Goal: Task Accomplishment & Management: Manage account settings

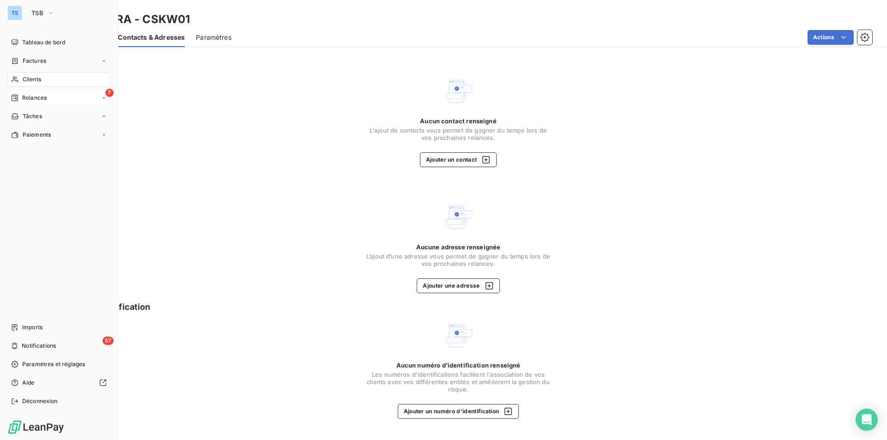
click at [26, 96] on span "Relances" at bounding box center [34, 98] width 24 height 8
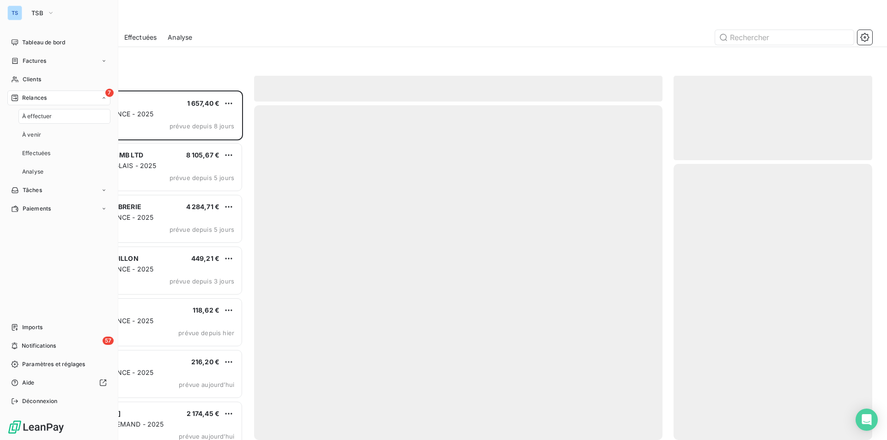
scroll to position [343, 192]
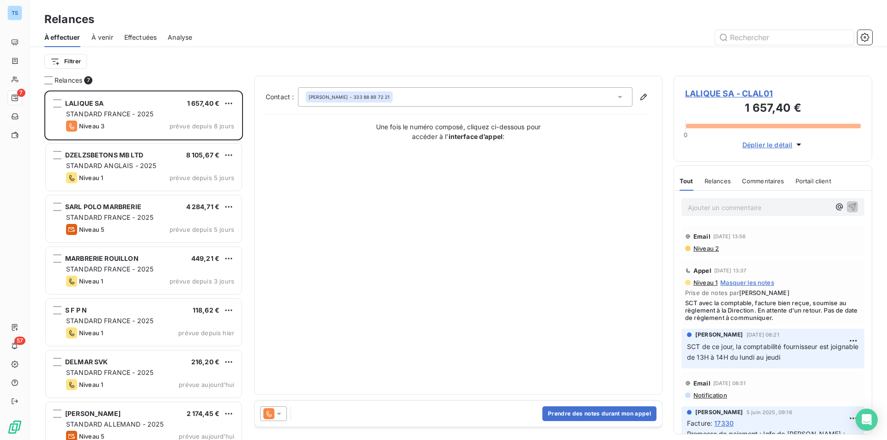
click at [694, 91] on span "LALIQUE SA - CLAL01" at bounding box center [773, 93] width 176 height 12
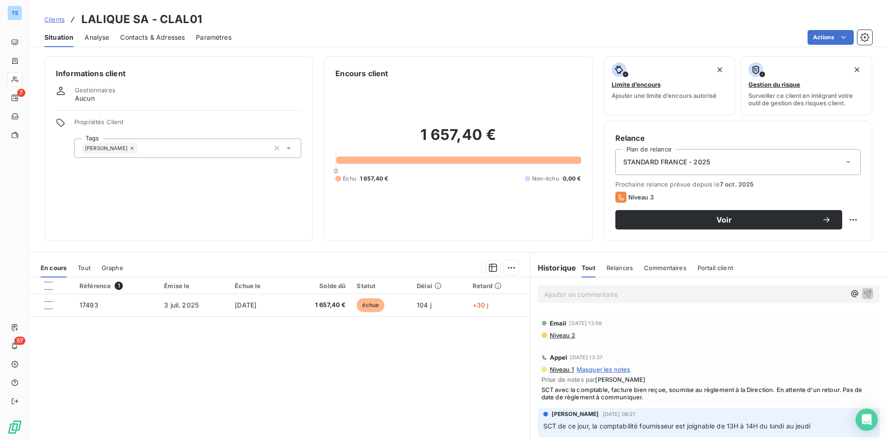
click at [159, 35] on span "Contacts & Adresses" at bounding box center [152, 37] width 65 height 9
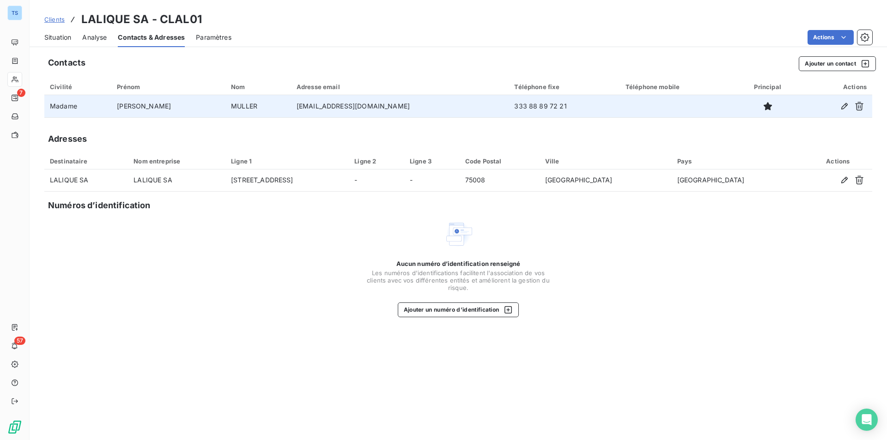
click at [509, 104] on td "333 88 89 72 21" at bounding box center [564, 106] width 111 height 22
drag, startPoint x: 487, startPoint y: 104, endPoint x: 435, endPoint y: 106, distance: 51.8
click at [509, 106] on td "333 88 89 72 21" at bounding box center [564, 106] width 111 height 22
copy td "333 88 89 72 21"
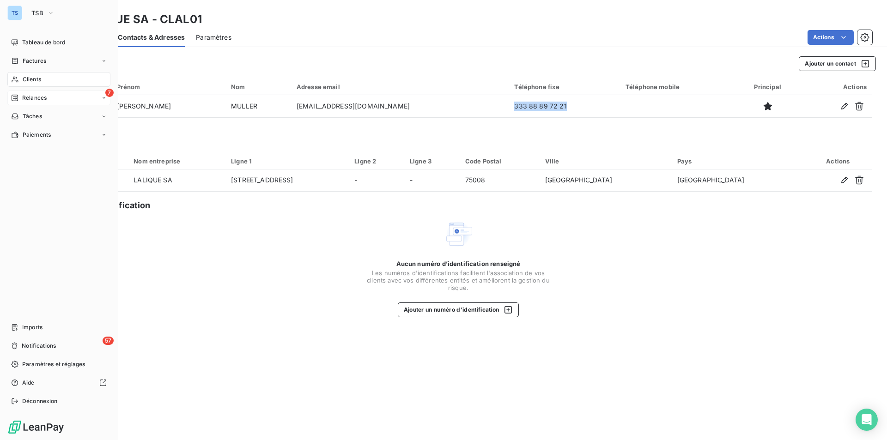
click at [34, 94] on span "Relances" at bounding box center [34, 98] width 24 height 8
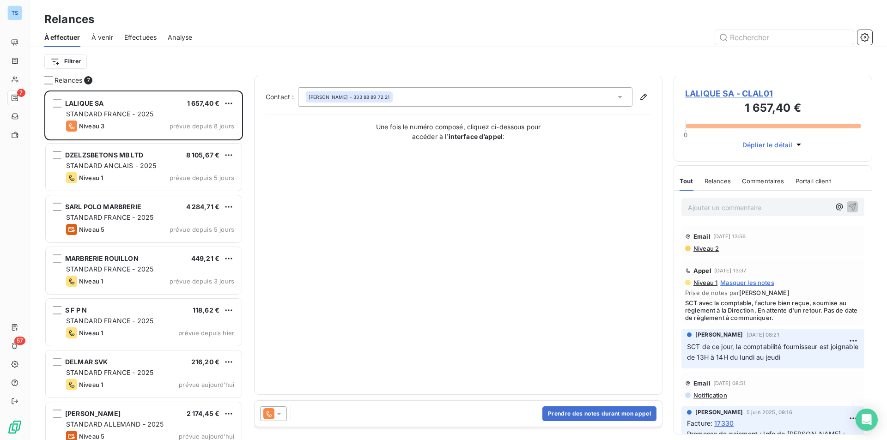
scroll to position [343, 192]
click at [606, 412] on button "Prendre des notes durant mon appel" at bounding box center [599, 414] width 114 height 15
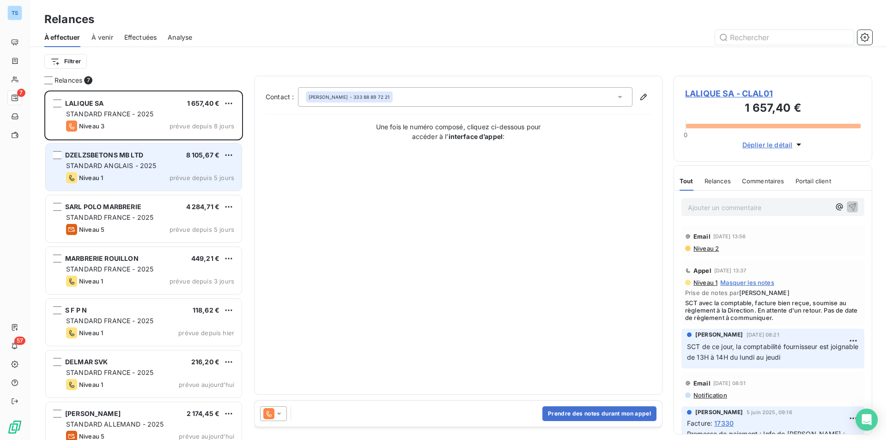
click at [115, 164] on span "STANDARD ANGLAIS - 2025" at bounding box center [111, 166] width 90 height 8
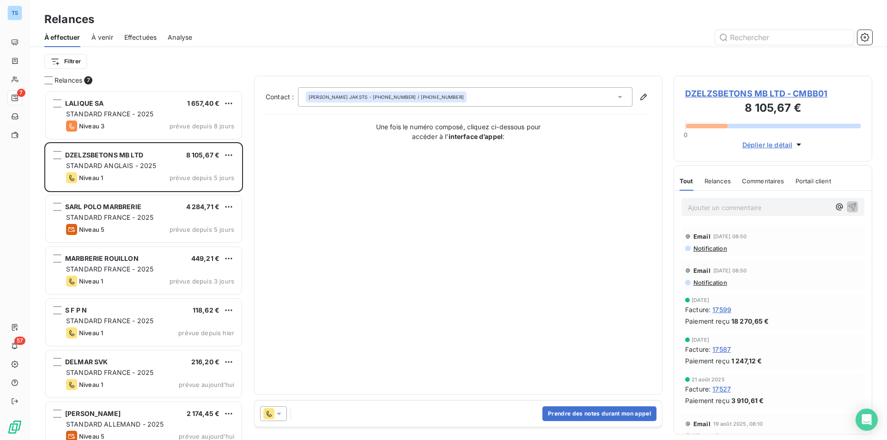
click at [704, 91] on span "DZELZSBETONS MB LTD - CMBB01" at bounding box center [773, 93] width 176 height 12
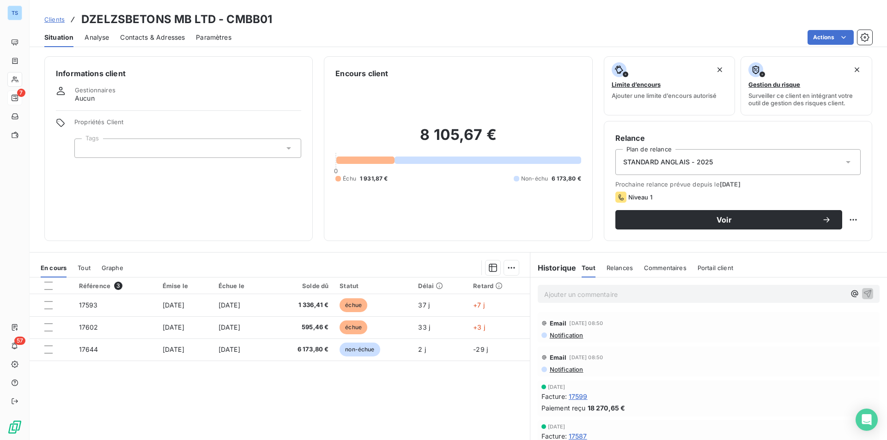
click at [161, 36] on span "Contacts & Adresses" at bounding box center [152, 37] width 65 height 9
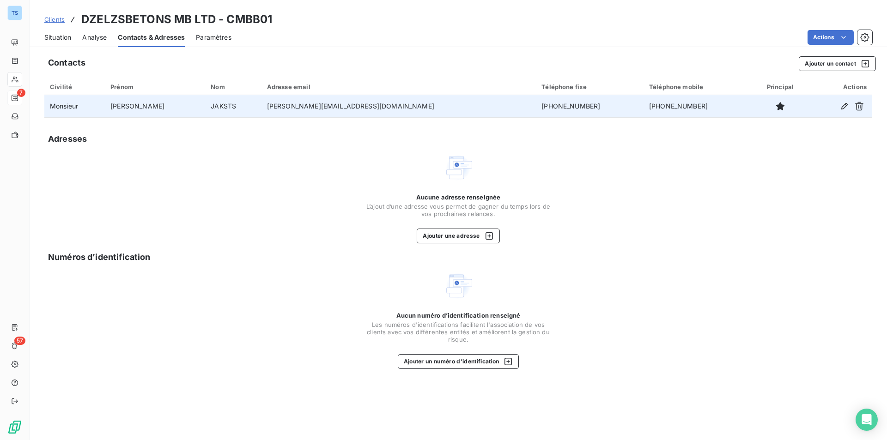
click at [536, 107] on td "[PHONE_NUMBER]" at bounding box center [590, 106] width 108 height 22
click at [536, 104] on td "[PHONE_NUMBER]" at bounding box center [590, 106] width 108 height 22
drag, startPoint x: 512, startPoint y: 104, endPoint x: 466, endPoint y: 104, distance: 46.2
click at [536, 104] on td "[PHONE_NUMBER]" at bounding box center [590, 106] width 108 height 22
copy td "[PHONE_NUMBER]"
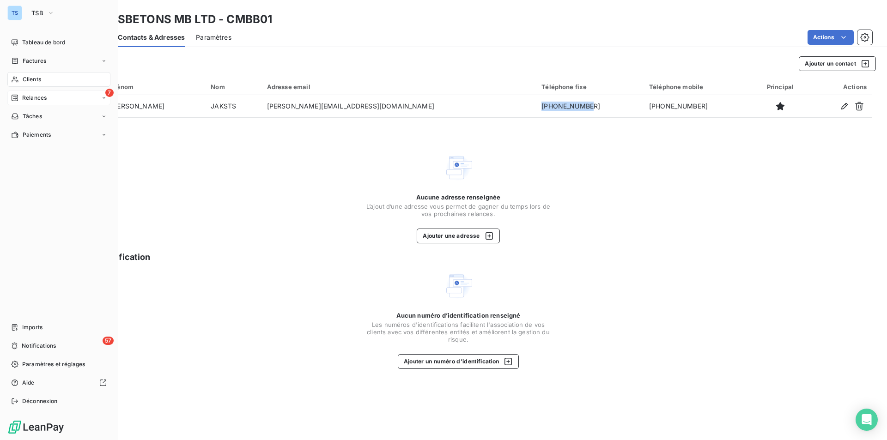
click at [41, 76] on span "Clients" at bounding box center [32, 79] width 18 height 8
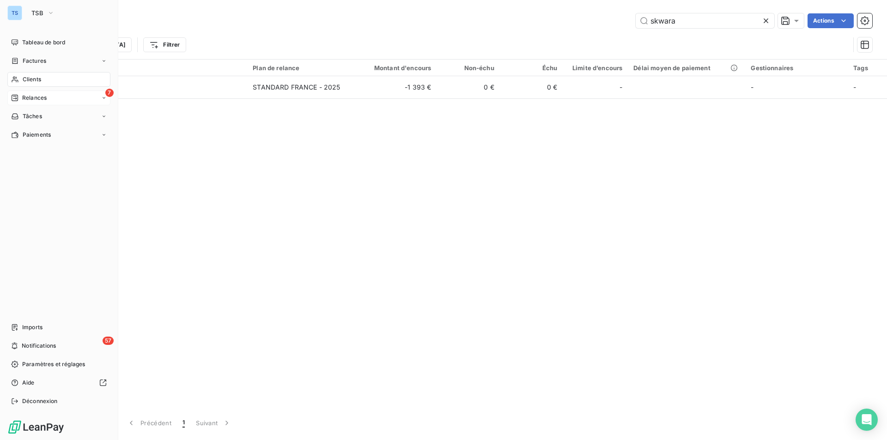
click at [29, 96] on span "Relances" at bounding box center [34, 98] width 24 height 8
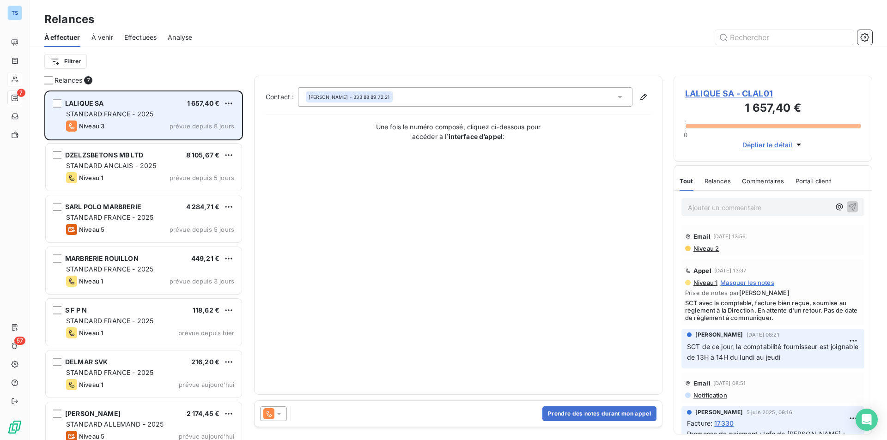
scroll to position [343, 192]
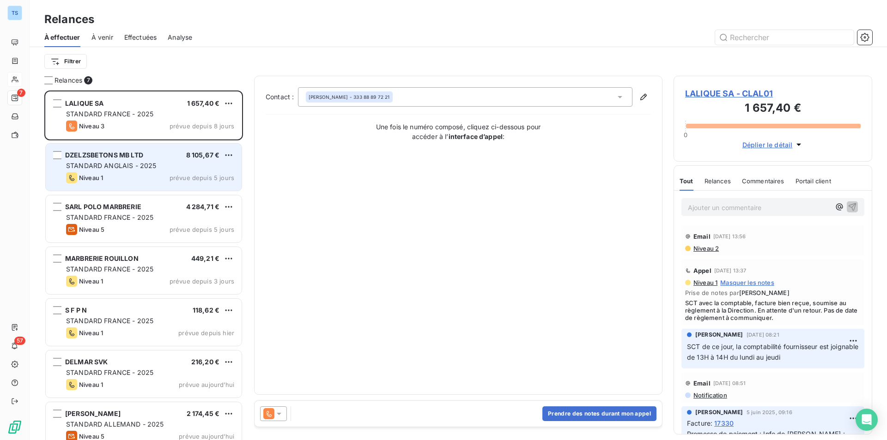
drag, startPoint x: 102, startPoint y: 166, endPoint x: 213, endPoint y: 166, distance: 111.8
click at [102, 166] on span "STANDARD ANGLAIS - 2025" at bounding box center [111, 166] width 90 height 8
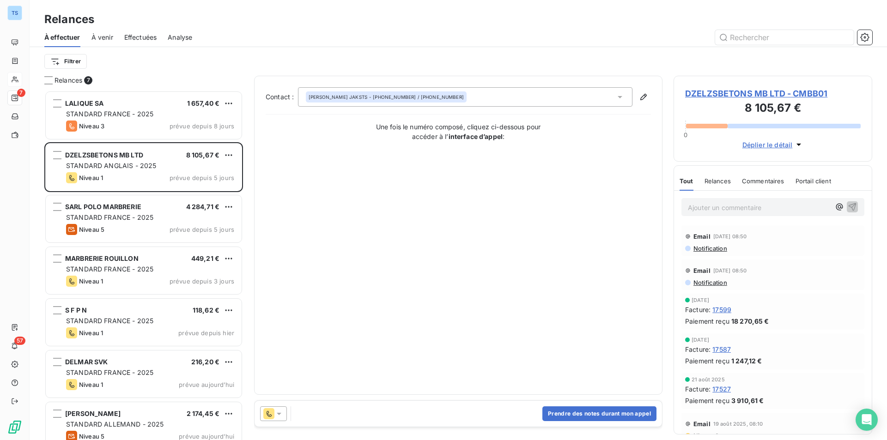
click at [729, 91] on span "DZELZSBETONS MB LTD - CMBB01" at bounding box center [773, 93] width 176 height 12
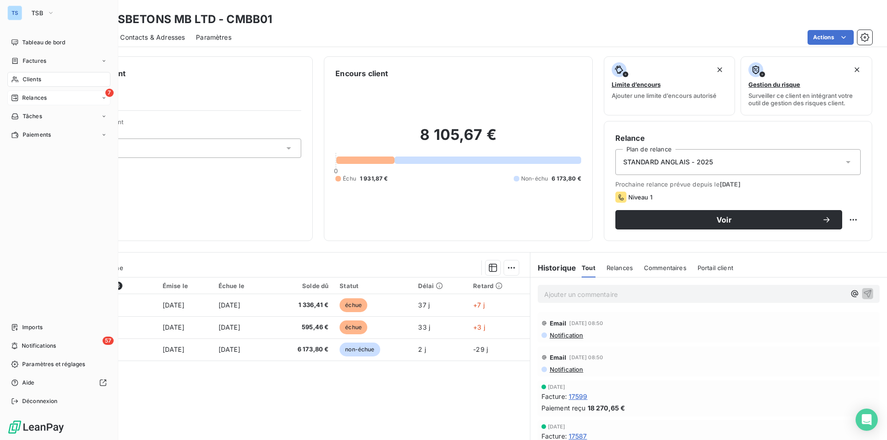
click at [35, 96] on span "Relances" at bounding box center [34, 98] width 24 height 8
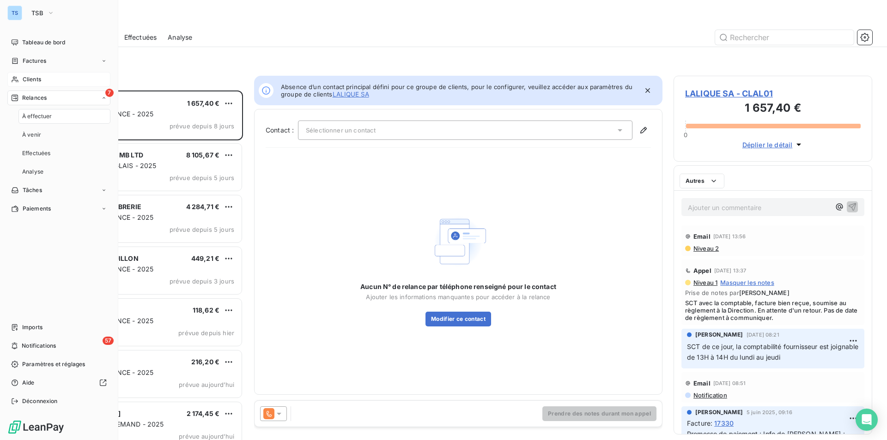
scroll to position [343, 192]
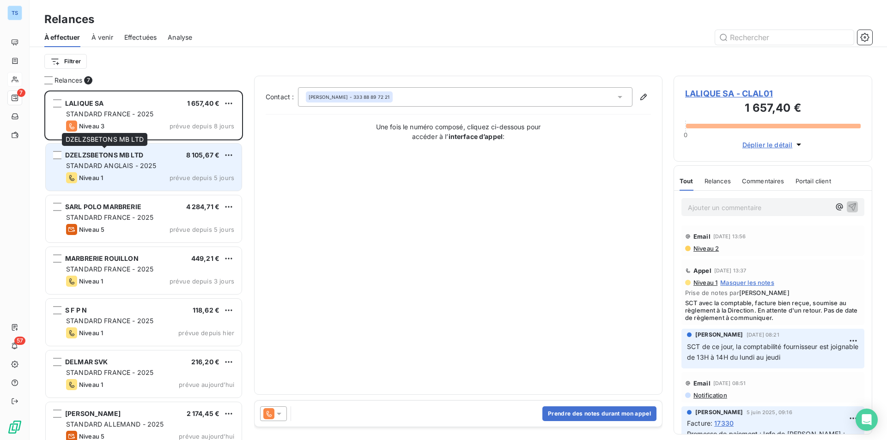
drag, startPoint x: 137, startPoint y: 160, endPoint x: 164, endPoint y: 162, distance: 27.4
click at [137, 160] on div "DZELZSBETONS MB LTD" at bounding box center [104, 155] width 78 height 9
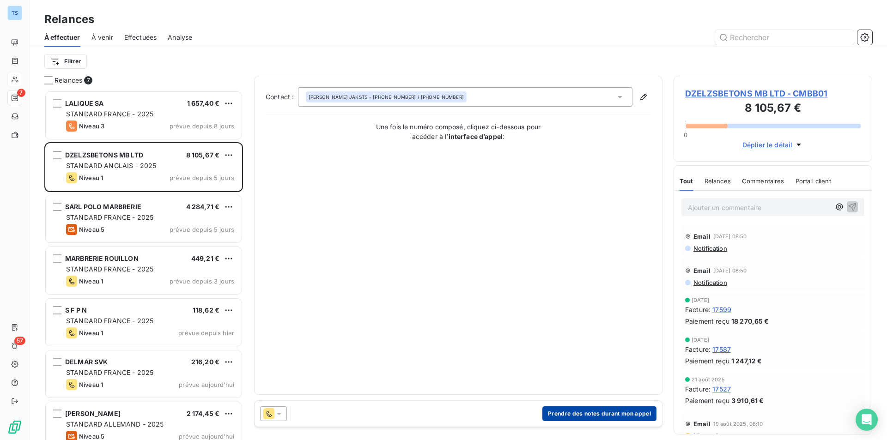
click at [551, 412] on button "Prendre des notes durant mon appel" at bounding box center [599, 414] width 114 height 15
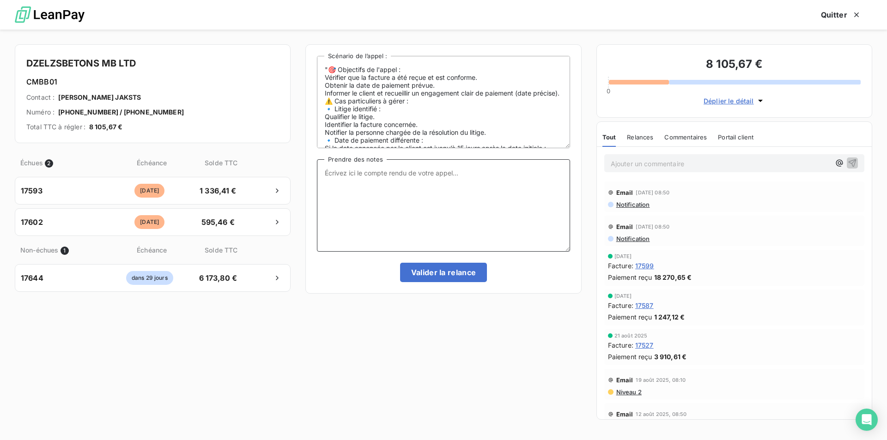
click at [385, 177] on textarea "Prendre des notes" at bounding box center [443, 205] width 253 height 92
type textarea "Mon interlocutrice me rappelle après avoir vérifié auprès de la comptabilité"
click at [422, 269] on button "Valider la relance" at bounding box center [443, 272] width 87 height 19
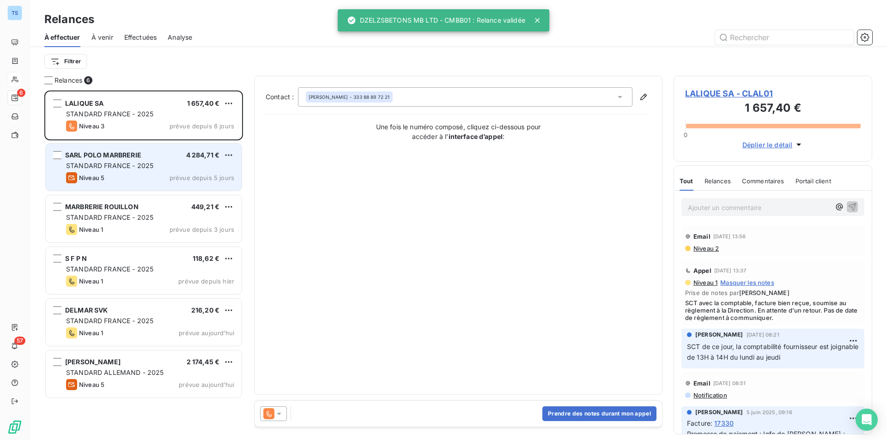
click at [111, 172] on div "SARL POLO MARBRERIE 4 284,71 € STANDARD FRANCE - 2025 Niveau 5 prévue depuis 5 …" at bounding box center [144, 167] width 196 height 47
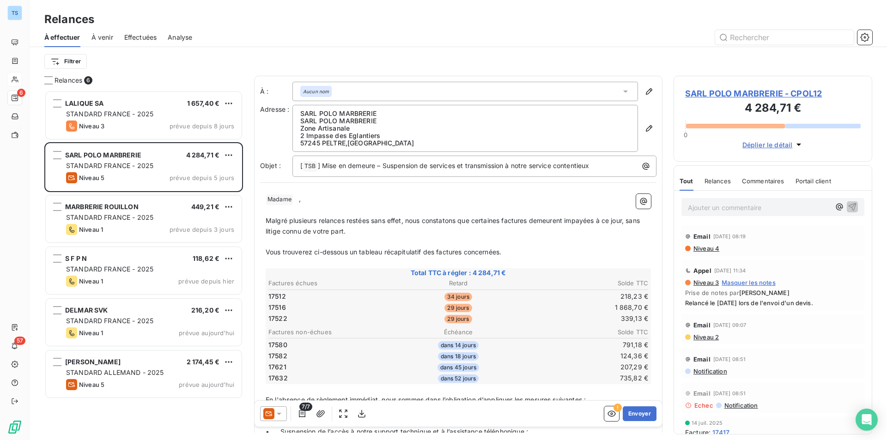
click at [706, 91] on span "SARL POLO MARBRERIE - CPOL12" at bounding box center [773, 93] width 176 height 12
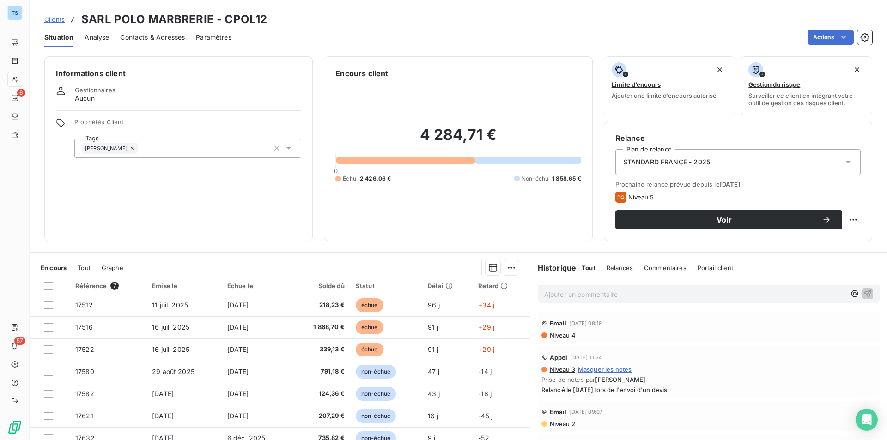
click at [168, 36] on span "Contacts & Adresses" at bounding box center [152, 37] width 65 height 9
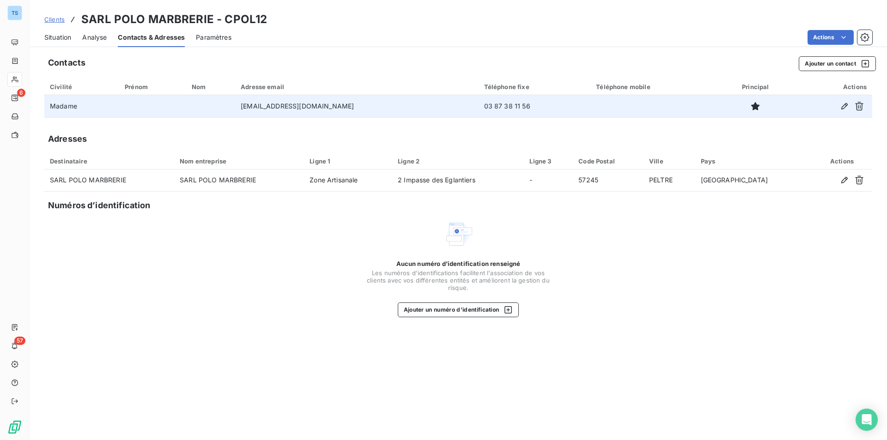
click at [499, 104] on td "03 87 38 11 56" at bounding box center [535, 106] width 112 height 22
drag, startPoint x: 499, startPoint y: 106, endPoint x: 450, endPoint y: 104, distance: 48.5
click at [479, 104] on td "03 87 38 11 56" at bounding box center [535, 106] width 112 height 22
copy td "03 87 38 11 56"
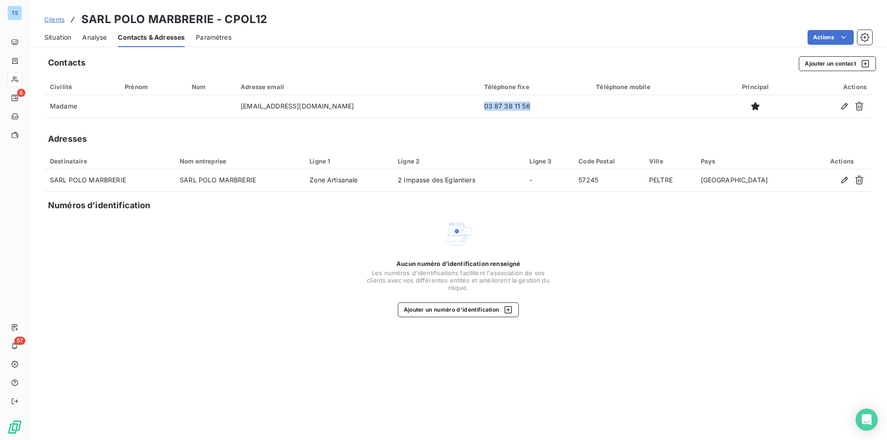
drag, startPoint x: 60, startPoint y: 34, endPoint x: 342, endPoint y: 1, distance: 284.2
click at [60, 34] on span "Situation" at bounding box center [57, 37] width 27 height 9
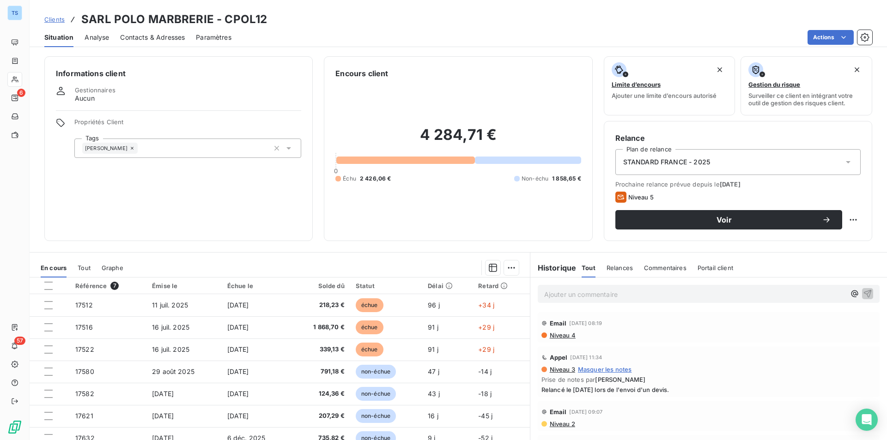
click at [164, 36] on span "Contacts & Adresses" at bounding box center [152, 37] width 65 height 9
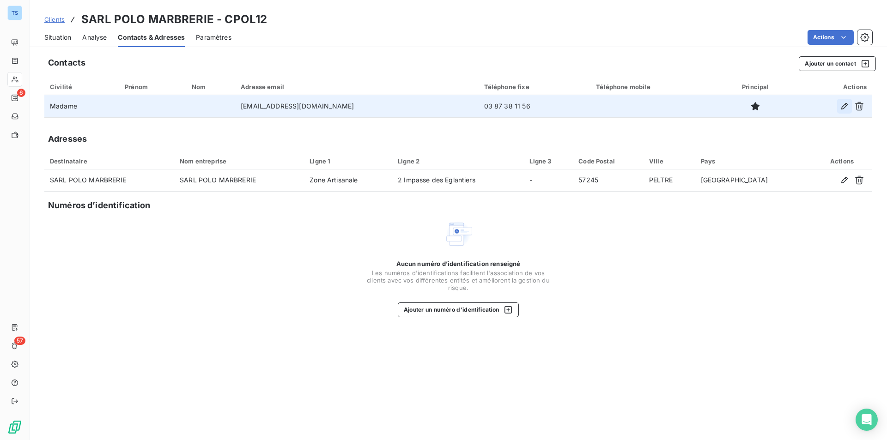
click at [844, 104] on icon "button" at bounding box center [844, 106] width 9 height 9
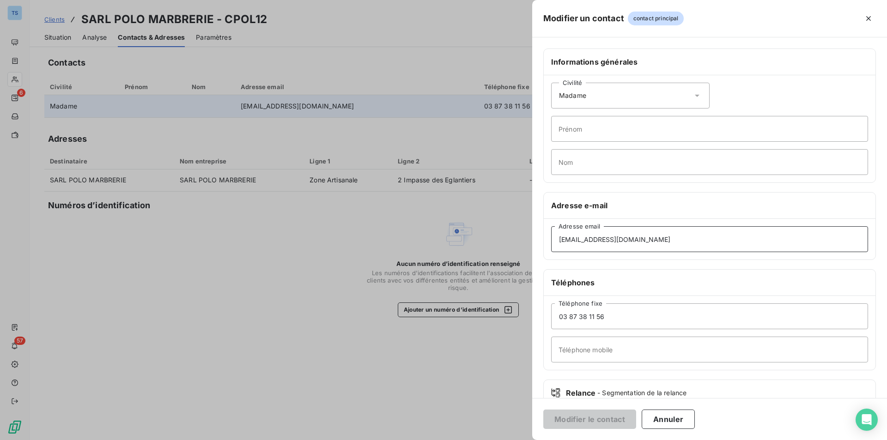
click at [578, 241] on input "[EMAIL_ADDRESS][DOMAIN_NAME]" at bounding box center [709, 239] width 317 height 26
drag, startPoint x: 588, startPoint y: 238, endPoint x: 558, endPoint y: 237, distance: 30.0
click at [558, 237] on input "[EMAIL_ADDRESS][DOMAIN_NAME]" at bounding box center [709, 239] width 317 height 26
type input "[EMAIL_ADDRESS][DOMAIN_NAME]"
click at [572, 417] on button "Modifier le contact" at bounding box center [589, 419] width 93 height 19
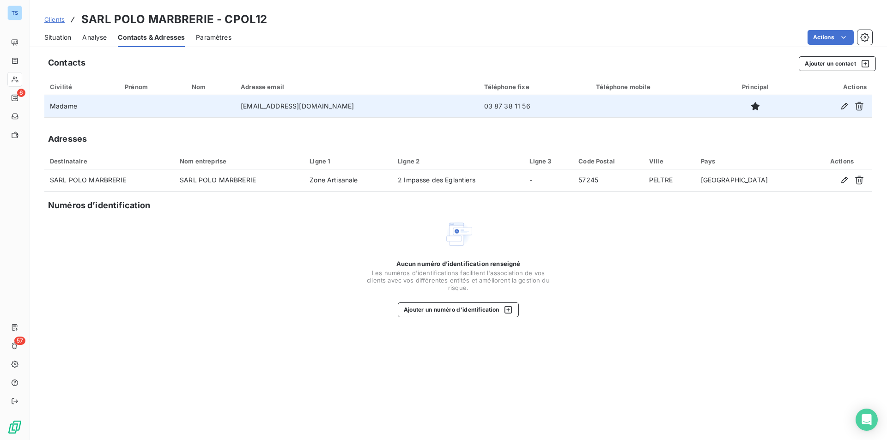
click at [61, 36] on span "Situation" at bounding box center [57, 37] width 27 height 9
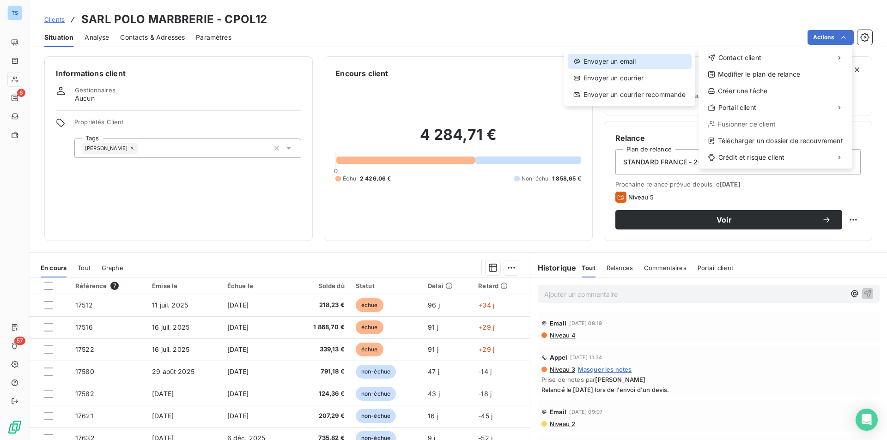
click at [622, 58] on div "Envoyer un email" at bounding box center [630, 61] width 124 height 15
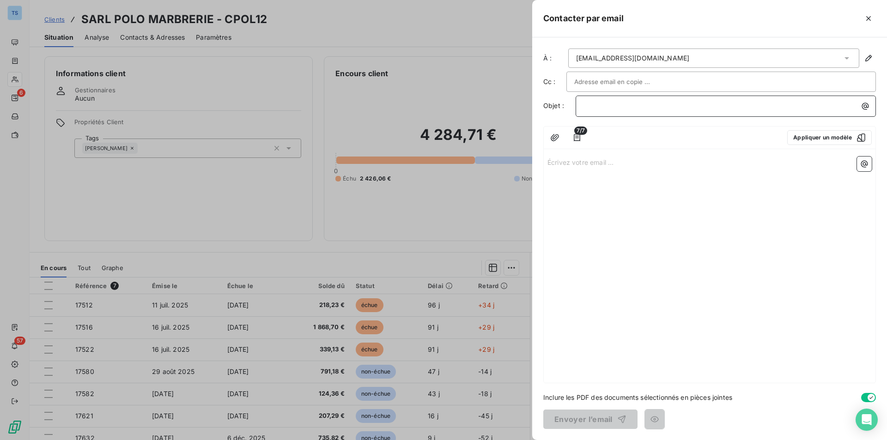
click at [612, 107] on p "﻿" at bounding box center [728, 106] width 289 height 11
click at [870, 14] on icon "button" at bounding box center [868, 18] width 9 height 9
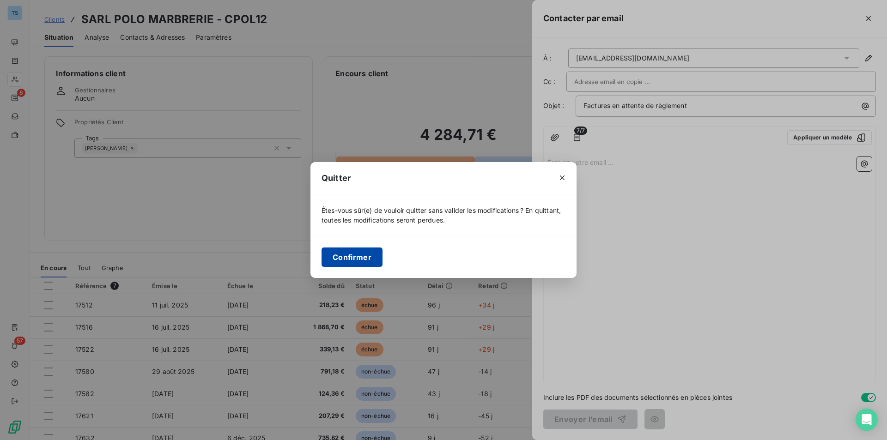
drag, startPoint x: 345, startPoint y: 256, endPoint x: 370, endPoint y: 247, distance: 26.5
click at [345, 256] on button "Confirmer" at bounding box center [352, 257] width 61 height 19
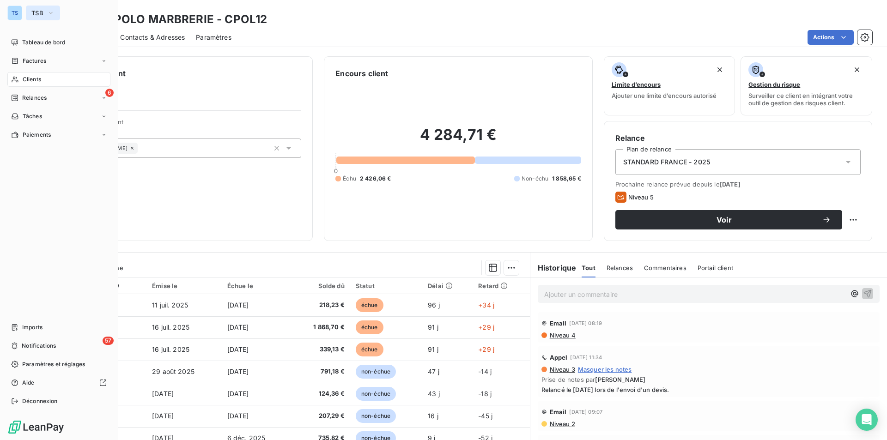
click at [52, 10] on icon "button" at bounding box center [50, 12] width 7 height 9
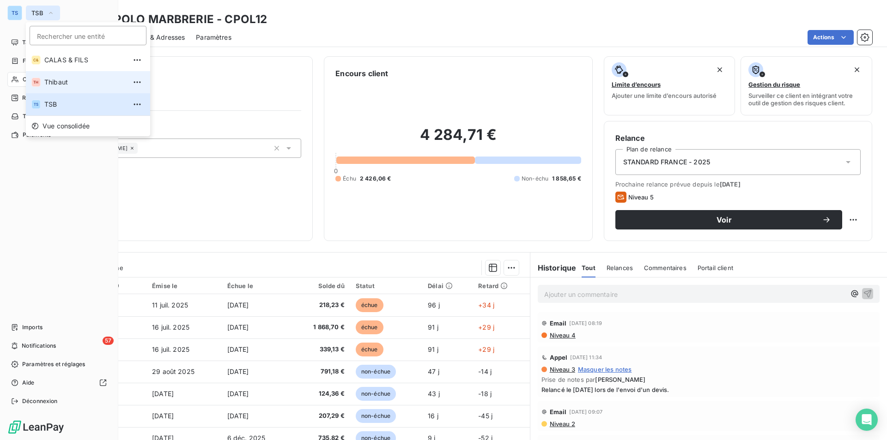
click at [56, 80] on span "Thibaut" at bounding box center [85, 82] width 82 height 9
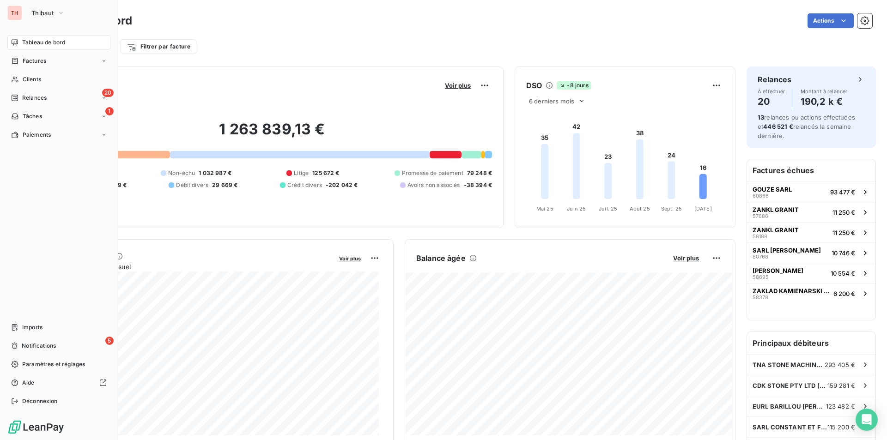
drag, startPoint x: 28, startPoint y: 77, endPoint x: 140, endPoint y: 88, distance: 111.9
click at [28, 77] on span "Clients" at bounding box center [32, 79] width 18 height 8
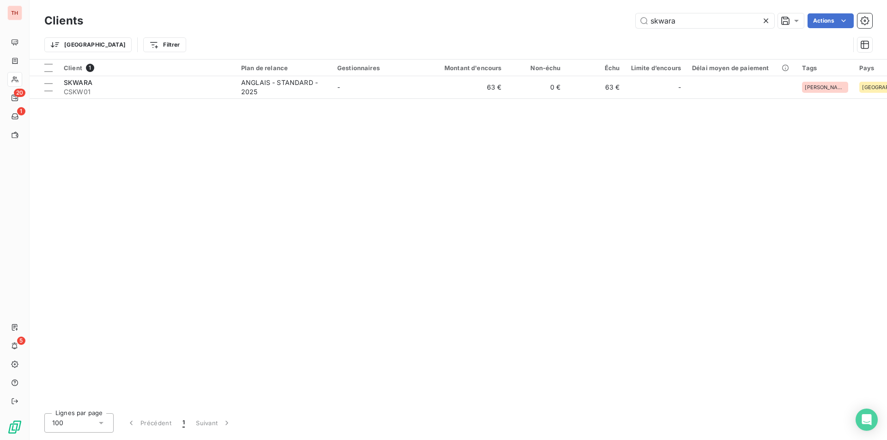
click at [764, 18] on icon at bounding box center [765, 20] width 9 height 9
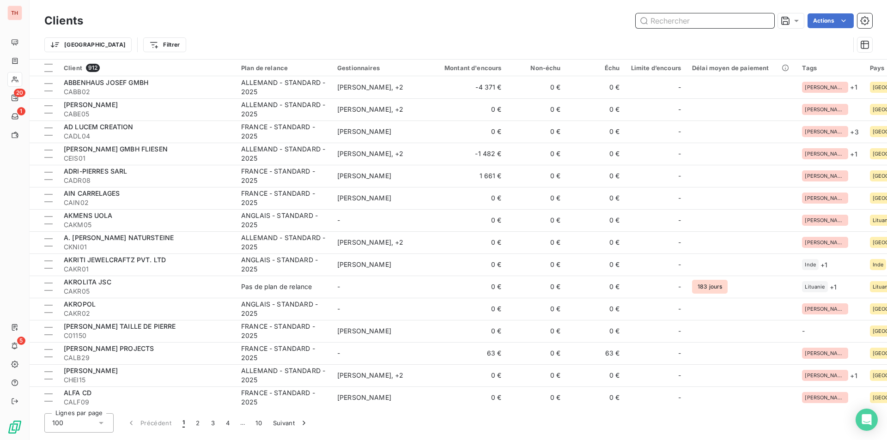
click at [711, 21] on input "text" at bounding box center [705, 20] width 139 height 15
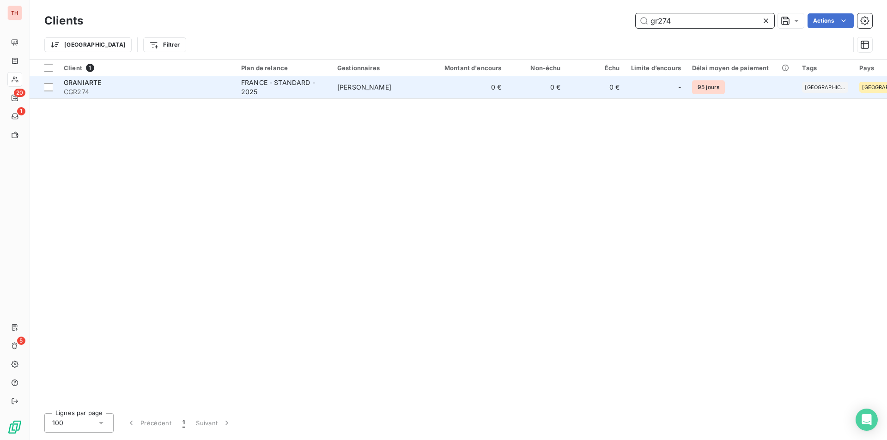
type input "gr274"
click at [136, 83] on div "GRANIARTE" at bounding box center [147, 82] width 166 height 9
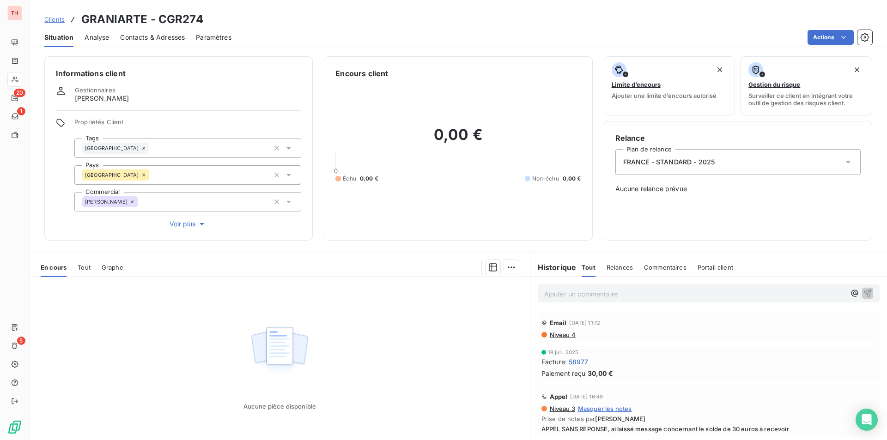
scroll to position [43, 0]
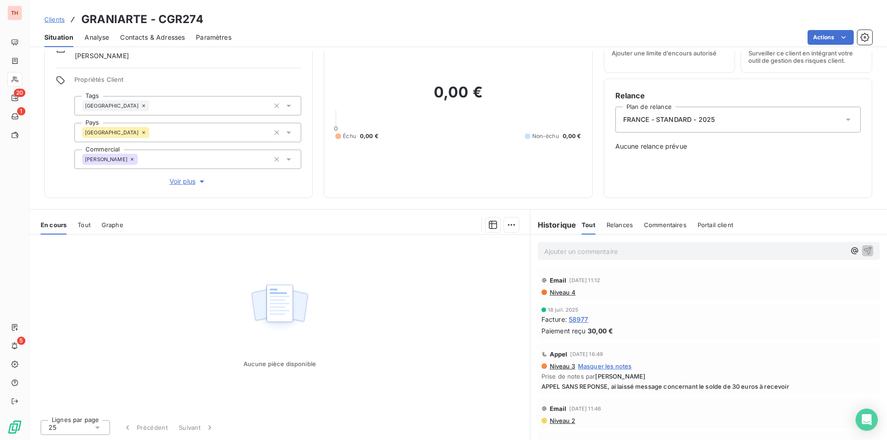
click at [81, 223] on span "Tout" at bounding box center [84, 224] width 13 height 7
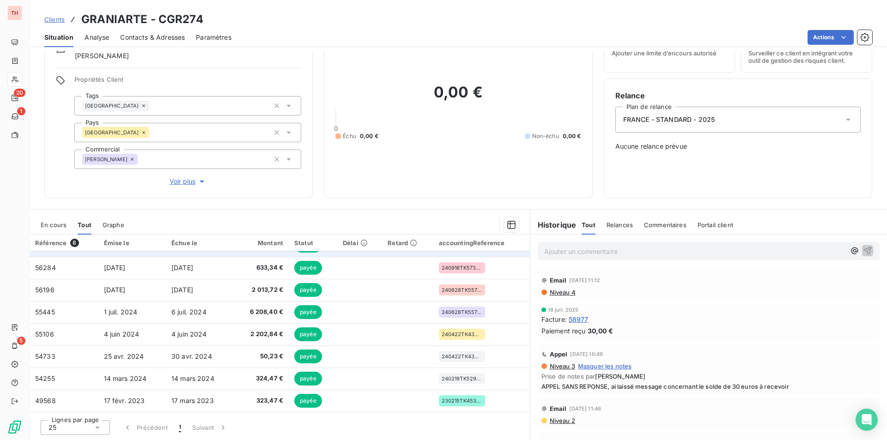
scroll to position [0, 0]
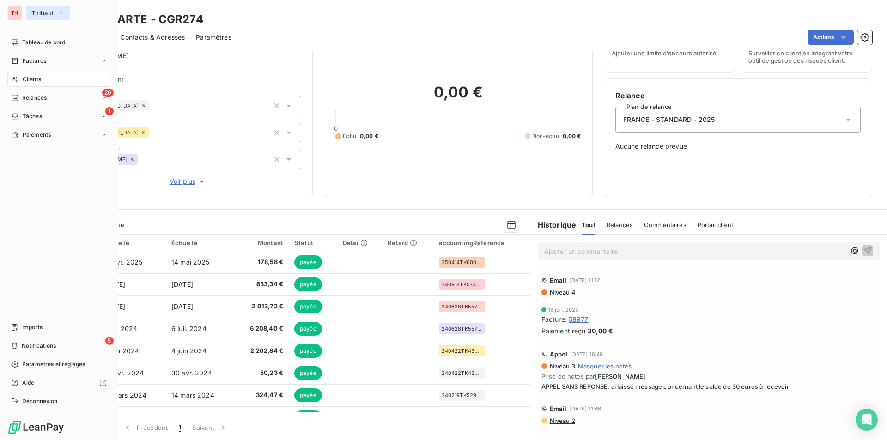
click at [64, 9] on icon "button" at bounding box center [60, 12] width 7 height 9
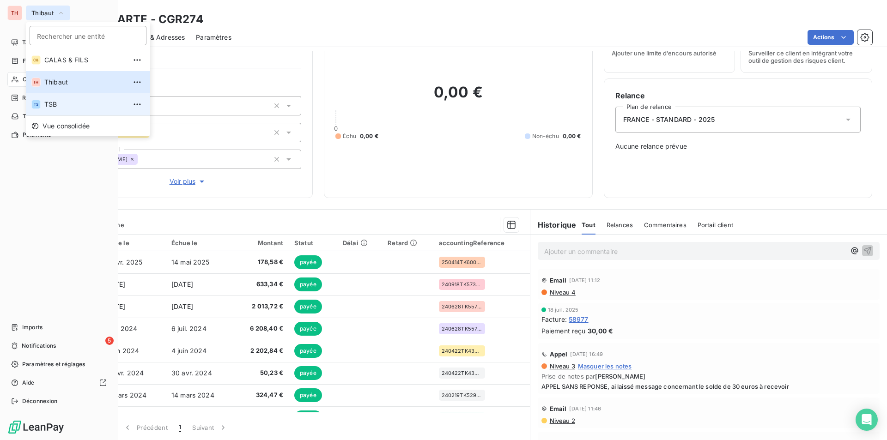
click at [54, 102] on span "TSB" at bounding box center [85, 104] width 82 height 9
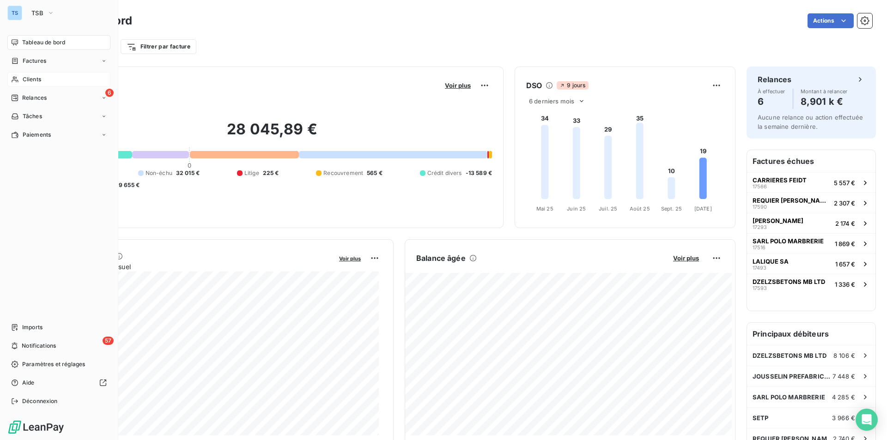
drag, startPoint x: 36, startPoint y: 76, endPoint x: 82, endPoint y: 78, distance: 46.7
click at [36, 76] on span "Clients" at bounding box center [32, 79] width 18 height 8
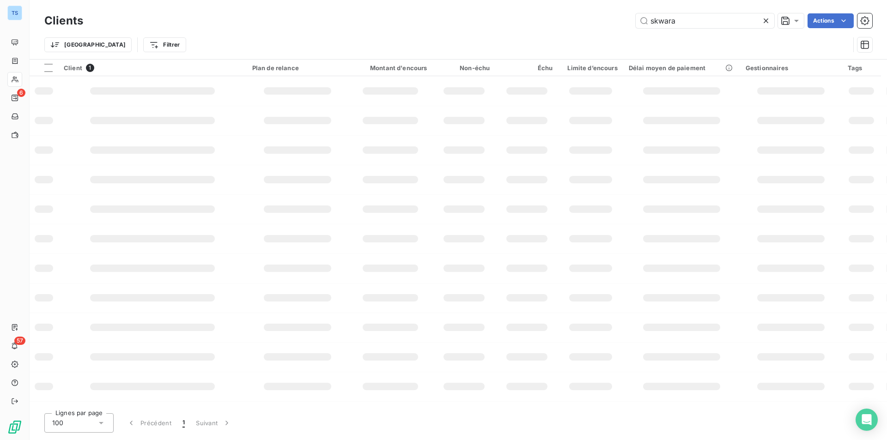
type input "gr274"
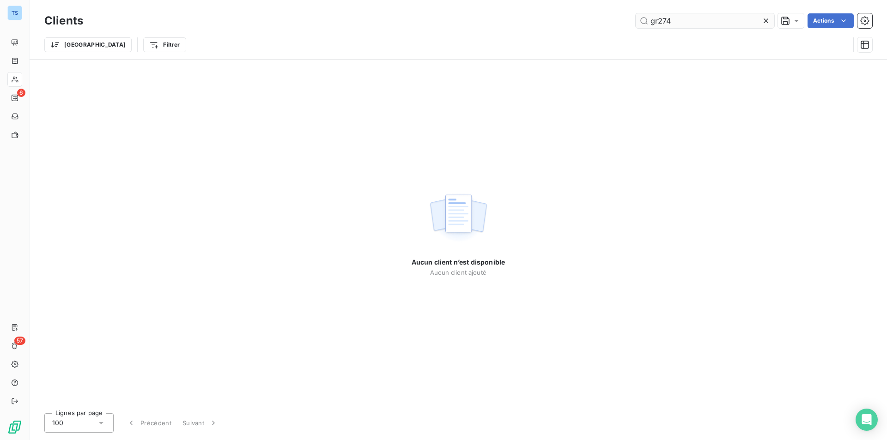
drag, startPoint x: 681, startPoint y: 21, endPoint x: 655, endPoint y: 18, distance: 26.0
click at [649, 20] on input "gr274" at bounding box center [705, 20] width 139 height 15
drag, startPoint x: 765, startPoint y: 18, endPoint x: 746, endPoint y: 18, distance: 18.9
click at [765, 18] on icon at bounding box center [765, 20] width 9 height 9
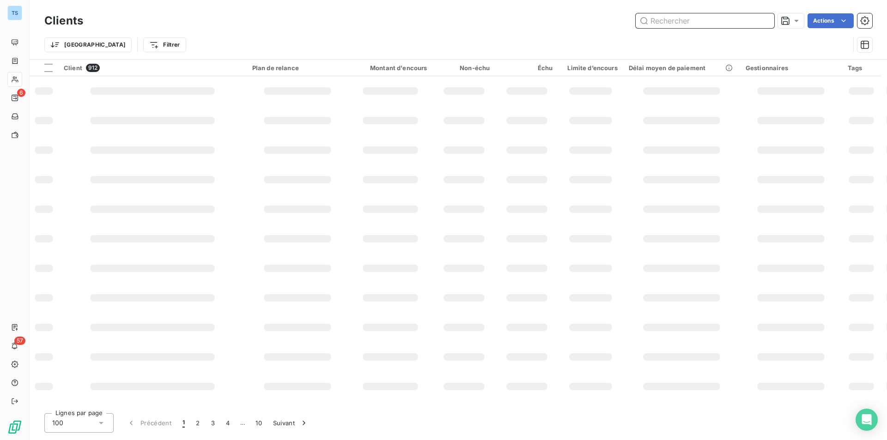
click at [706, 22] on input "text" at bounding box center [705, 20] width 139 height 15
type input "GR274"
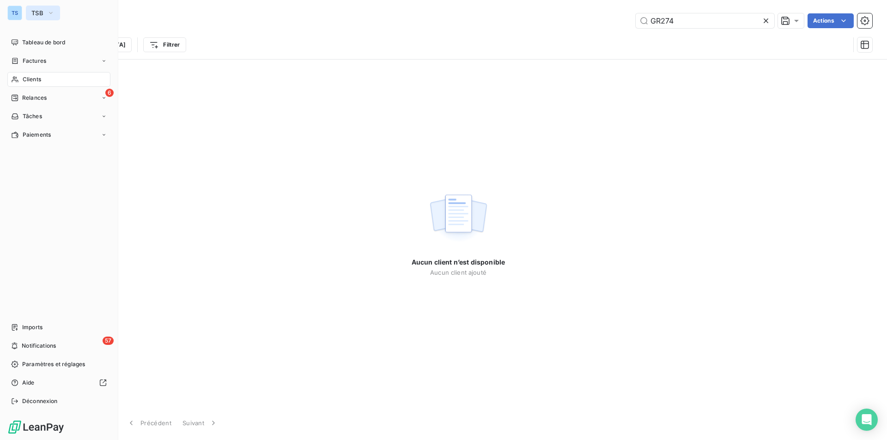
click at [54, 10] on icon "button" at bounding box center [50, 12] width 7 height 9
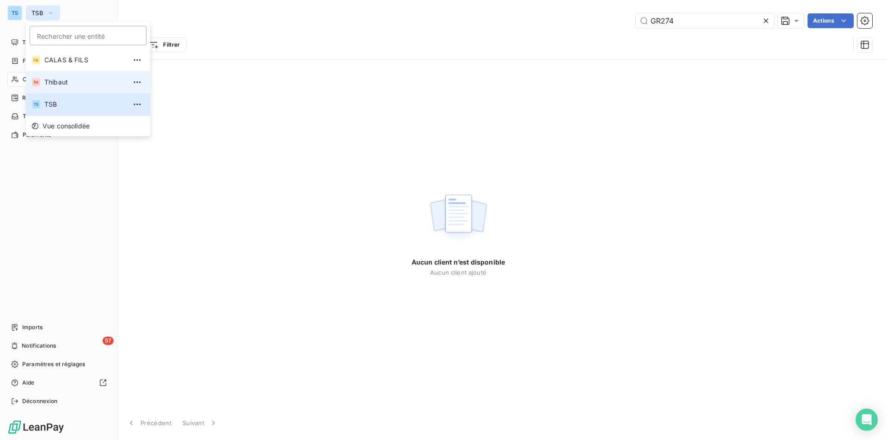
click at [62, 79] on span "Thibaut" at bounding box center [85, 82] width 82 height 9
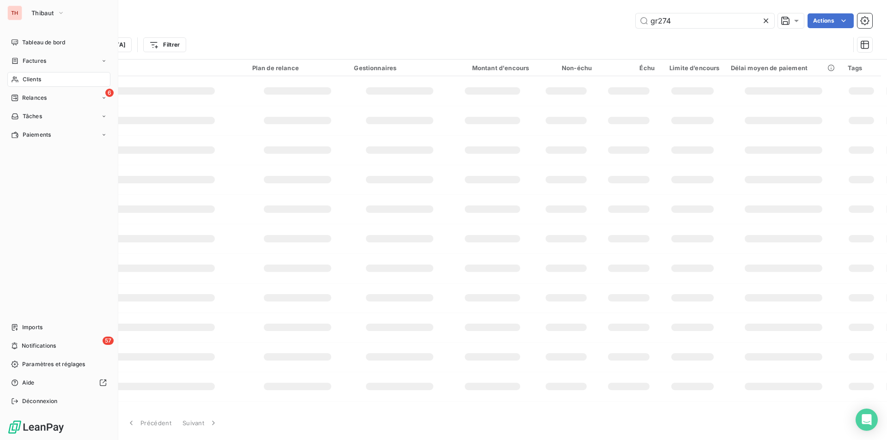
type input "GR274"
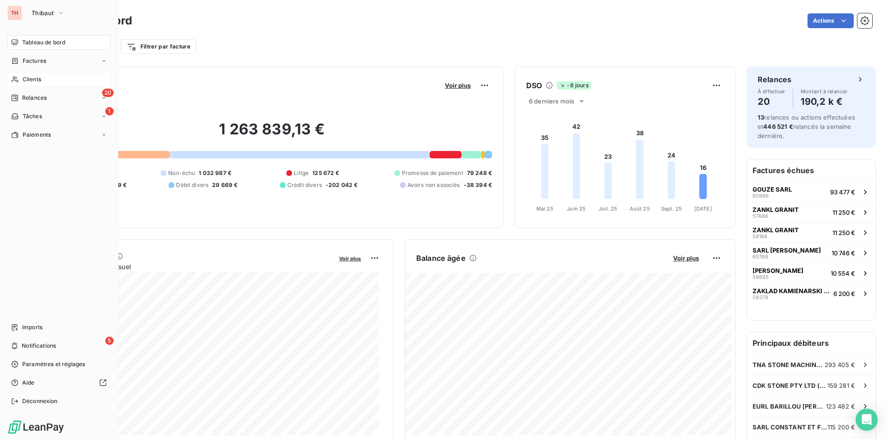
click at [35, 76] on span "Clients" at bounding box center [32, 79] width 18 height 8
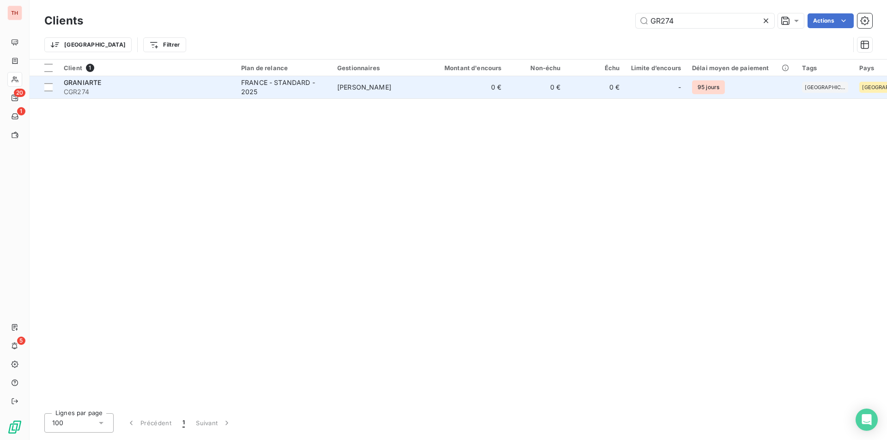
click at [95, 84] on span "GRANIARTE" at bounding box center [82, 83] width 37 height 8
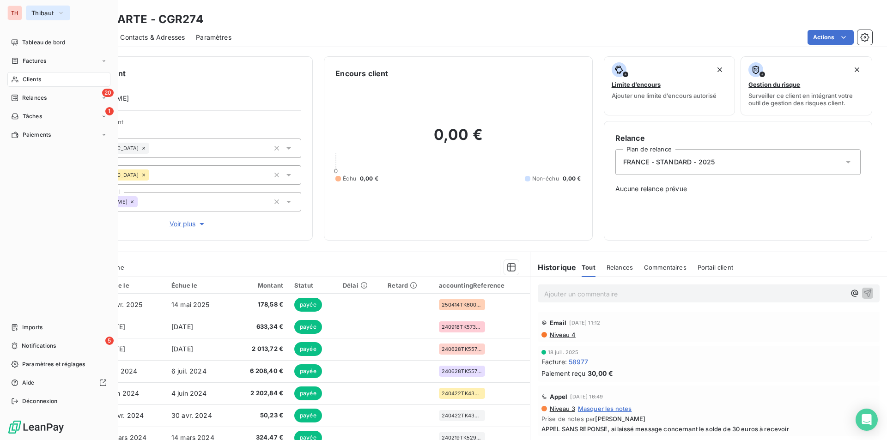
click at [61, 10] on icon "button" at bounding box center [60, 12] width 7 height 9
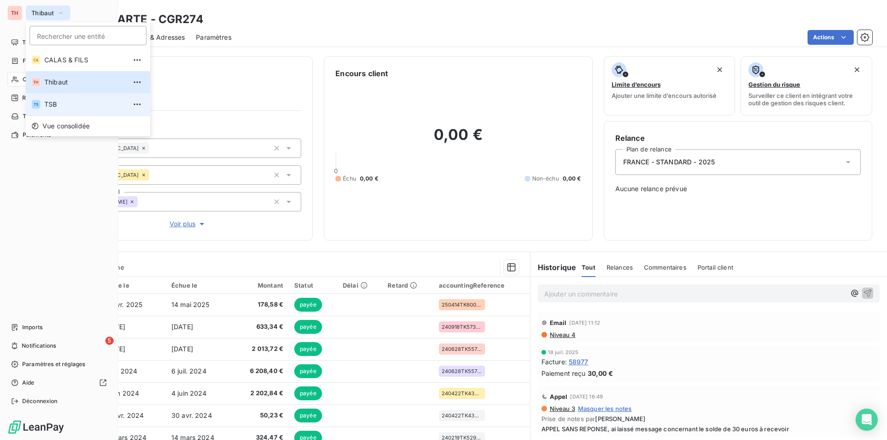
click at [56, 104] on span "TSB" at bounding box center [85, 104] width 82 height 9
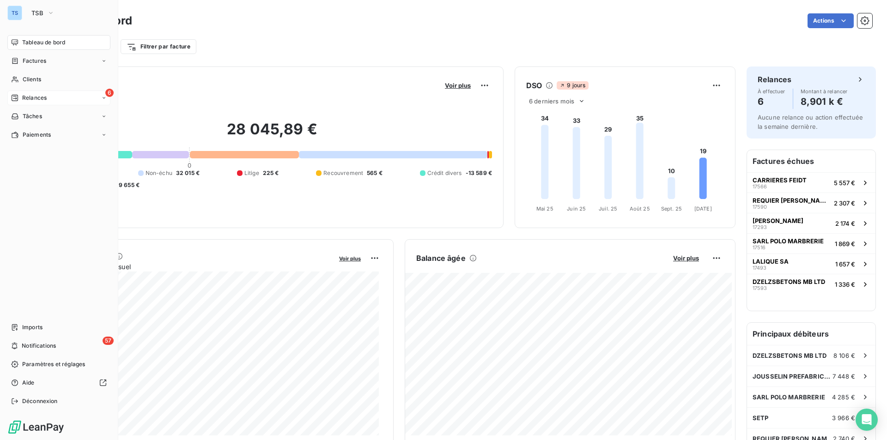
click at [37, 95] on span "Relances" at bounding box center [34, 98] width 24 height 8
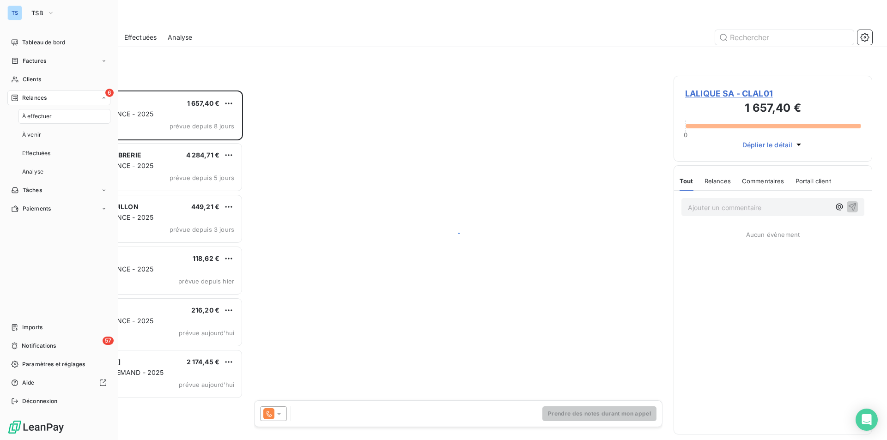
scroll to position [343, 192]
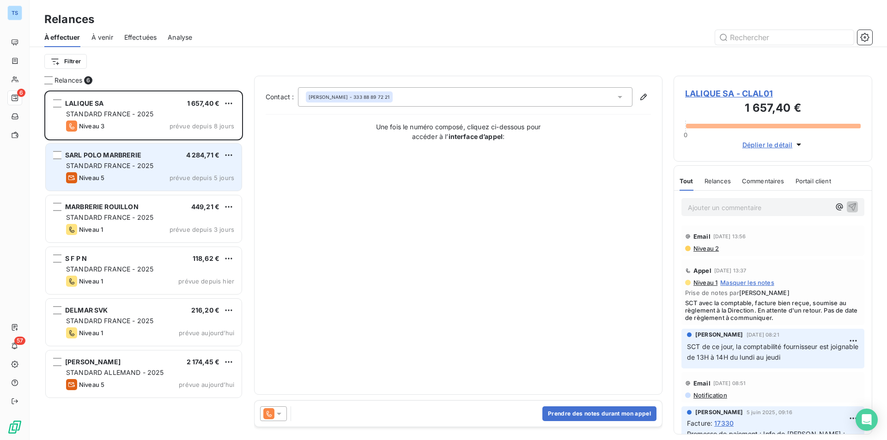
drag, startPoint x: 116, startPoint y: 165, endPoint x: 130, endPoint y: 167, distance: 14.4
click at [116, 165] on span "STANDARD FRANCE - 2025" at bounding box center [109, 166] width 87 height 8
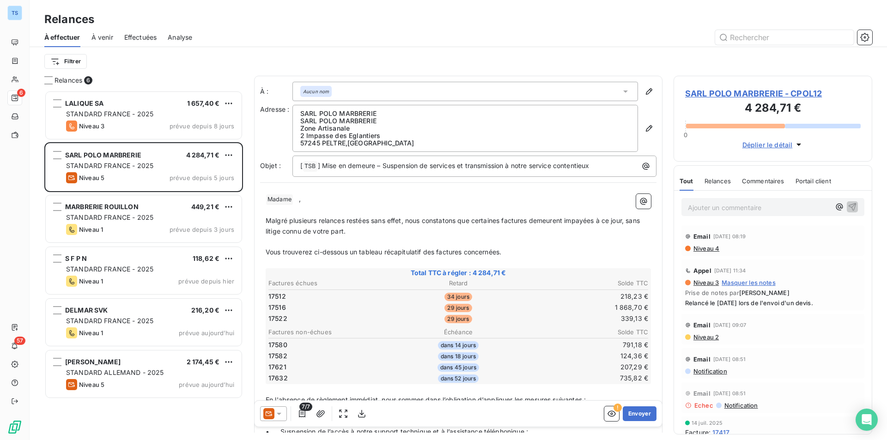
click at [744, 91] on span "SARL POLO MARBRERIE - CPOL12" at bounding box center [773, 93] width 176 height 12
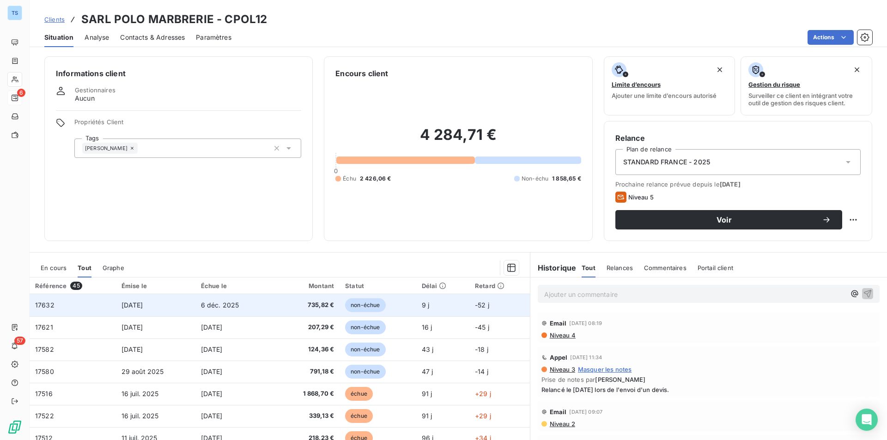
click at [72, 304] on td "17632" at bounding box center [73, 305] width 86 height 22
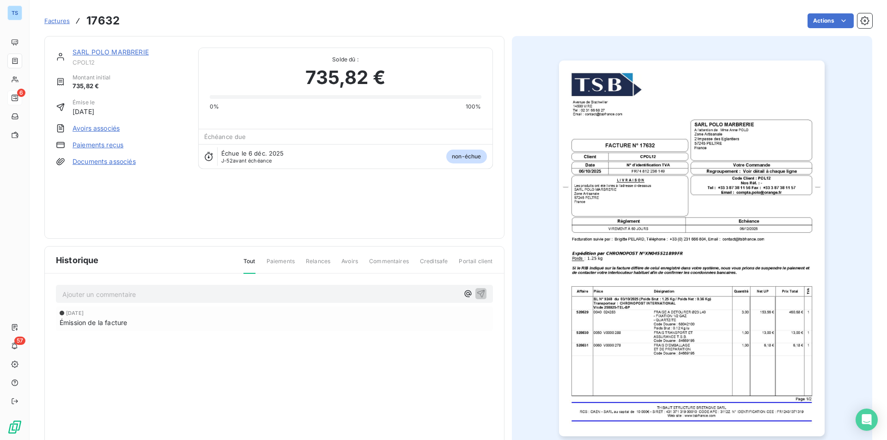
click at [117, 49] on link "SARL POLO MARBRERIE" at bounding box center [111, 52] width 76 height 8
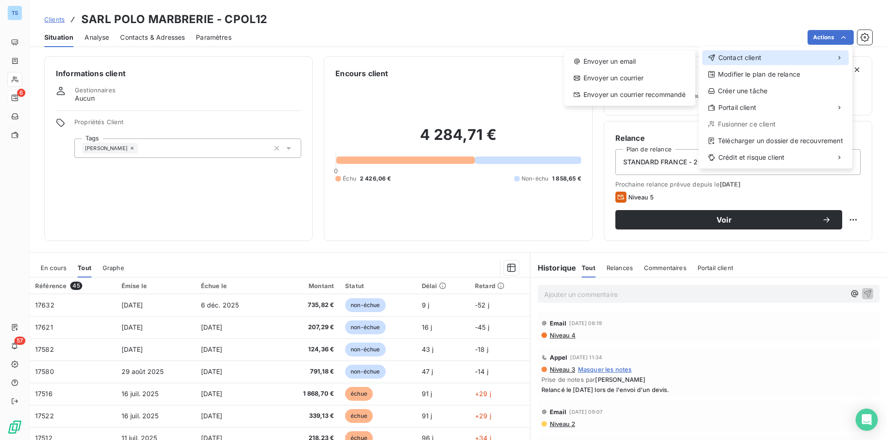
click at [749, 59] on span "Contact client" at bounding box center [740, 57] width 43 height 9
click at [644, 61] on div "Envoyer un email" at bounding box center [630, 61] width 124 height 15
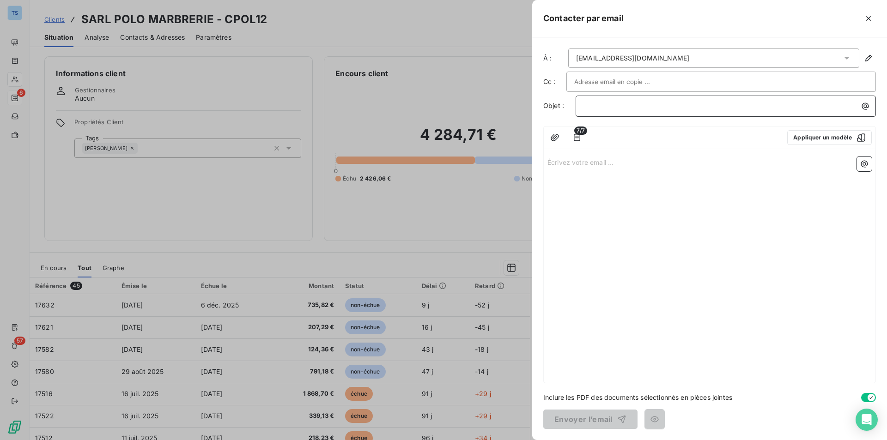
click at [604, 104] on p "﻿" at bounding box center [728, 106] width 289 height 11
click at [629, 166] on p "Écrivez votre email ... ﻿" at bounding box center [710, 162] width 324 height 11
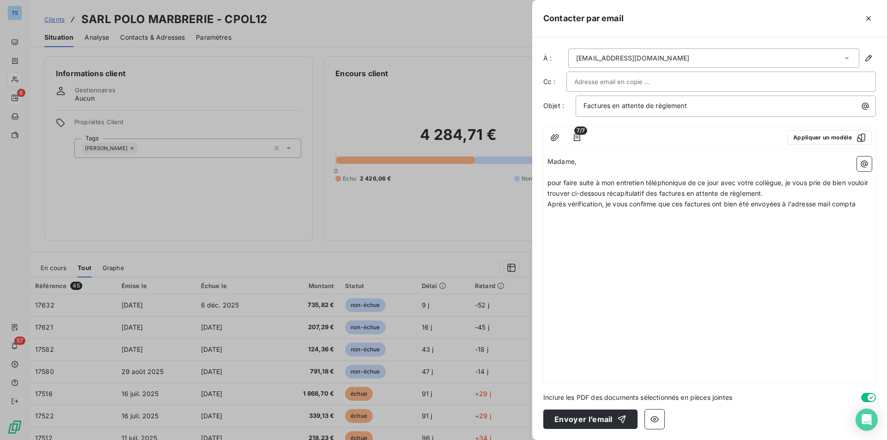
click at [846, 55] on icon at bounding box center [846, 58] width 9 height 9
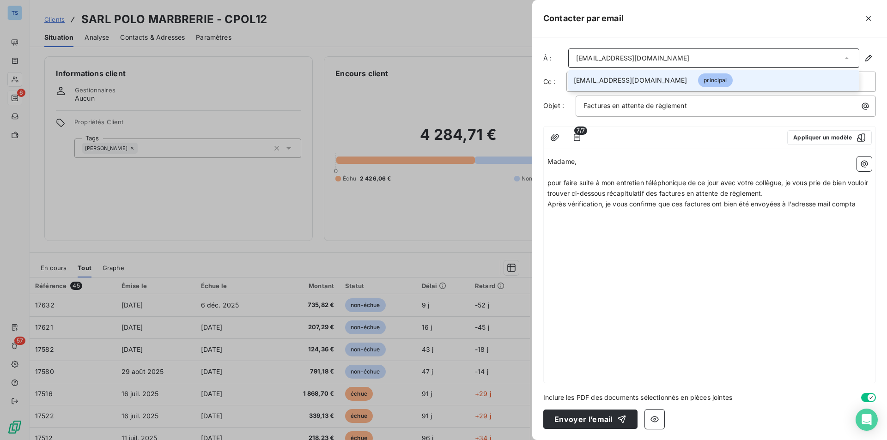
click at [846, 55] on icon at bounding box center [846, 58] width 9 height 9
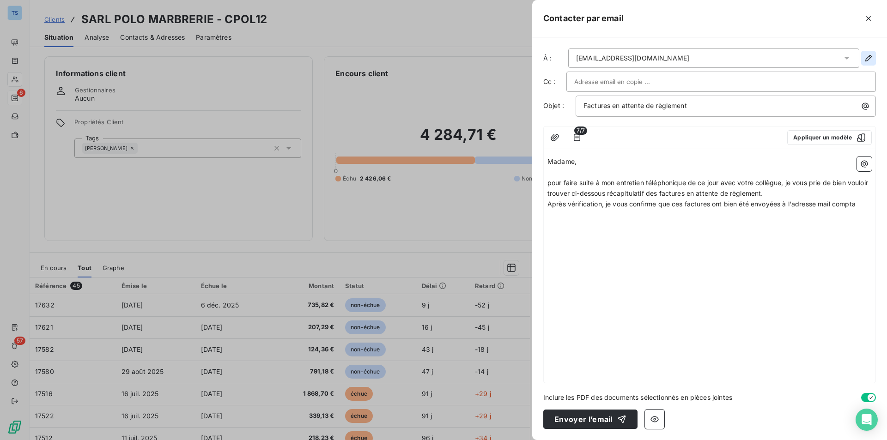
click at [866, 55] on icon "button" at bounding box center [868, 58] width 9 height 9
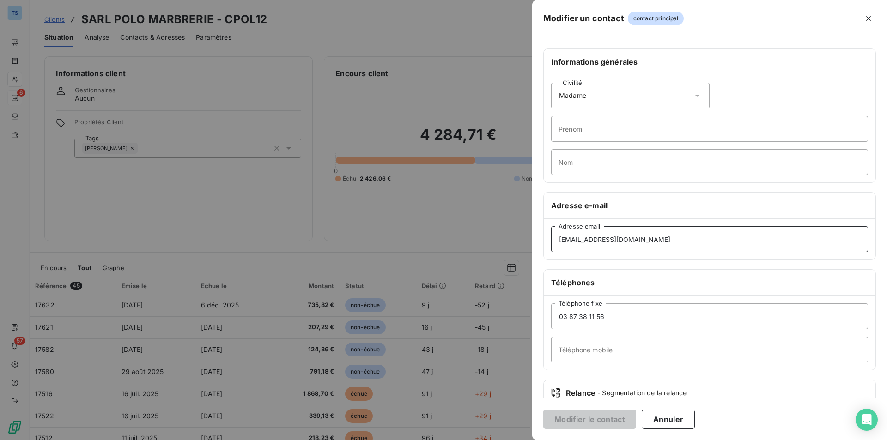
click at [576, 240] on input "[EMAIL_ADDRESS][DOMAIN_NAME]" at bounding box center [709, 239] width 317 height 26
drag, startPoint x: 582, startPoint y: 238, endPoint x: 559, endPoint y: 238, distance: 23.1
click at [559, 238] on input "[EMAIL_ADDRESS][DOMAIN_NAME]" at bounding box center [709, 239] width 317 height 26
type input "[EMAIL_ADDRESS][DOMAIN_NAME]"
click at [573, 415] on button "Modifier le contact" at bounding box center [589, 419] width 93 height 19
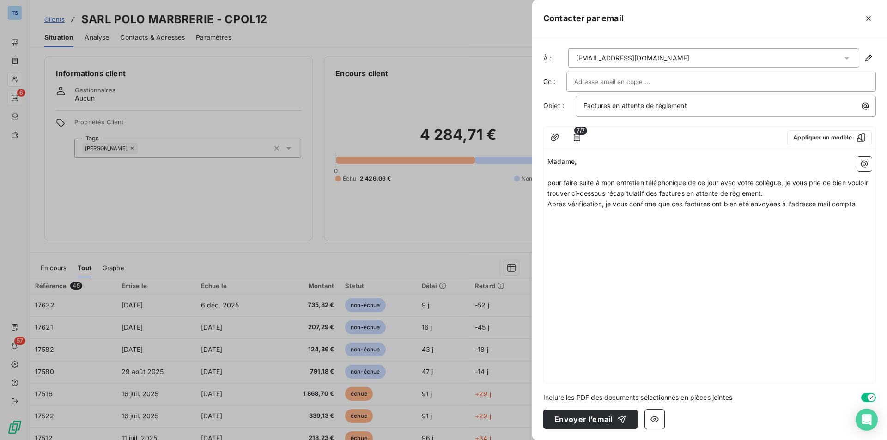
click at [863, 204] on p "Après vérification, je vous confirme que ces factures ont bien été envoyées à l…" at bounding box center [710, 204] width 324 height 11
click at [558, 213] on p "Après vérification, je vous confirme que ces factures ont bien été envoyées à l…" at bounding box center [710, 210] width 324 height 22
click at [859, 204] on span "Après vérification, je vous confirme que ces factures ont bien été envoyées à l…" at bounding box center [704, 204] width 312 height 8
click at [860, 204] on span "Après vérification, je vous confirme que ces factures ont bien été envoyées à l…" at bounding box center [704, 204] width 312 height 8
click at [601, 243] on html "TS 6 57 Clients SARL POLO MARBRERIE - CPOL12 Situation Analyse Contacts & Adres…" at bounding box center [443, 220] width 887 height 440
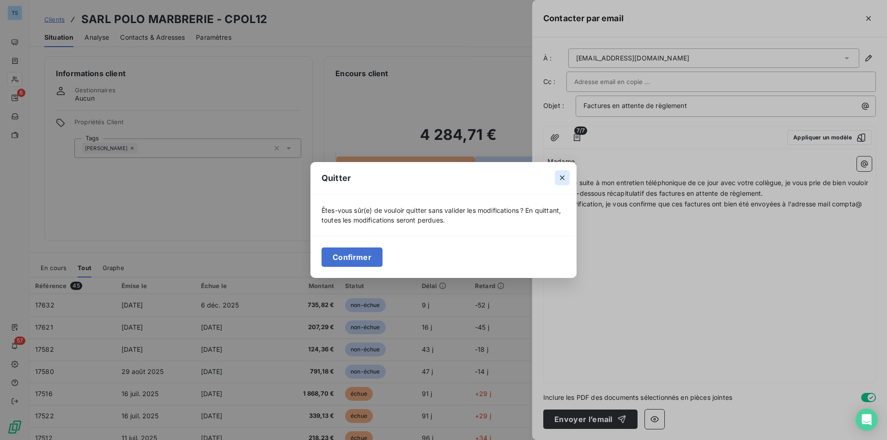
click at [561, 177] on icon "button" at bounding box center [562, 177] width 9 height 9
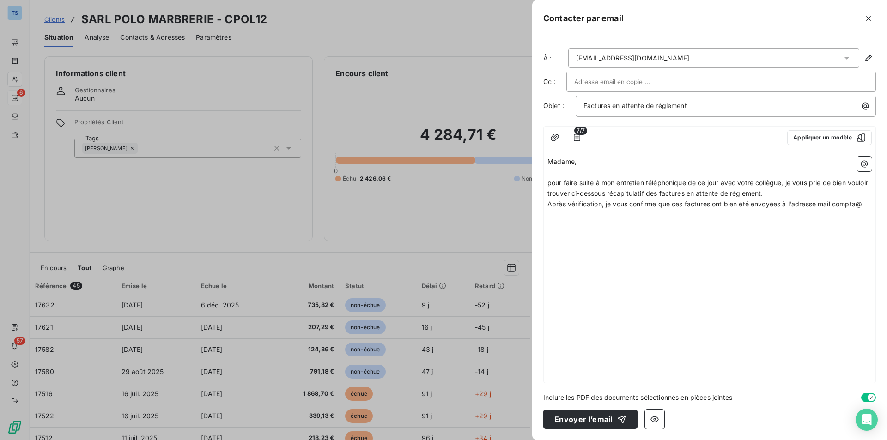
drag, startPoint x: 866, startPoint y: 205, endPoint x: 871, endPoint y: 202, distance: 5.2
click at [866, 205] on html "TS 6 57 Clients SARL POLO MARBRERIE - CPOL12 Situation Analyse Contacts & Adres…" at bounding box center [443, 220] width 887 height 440
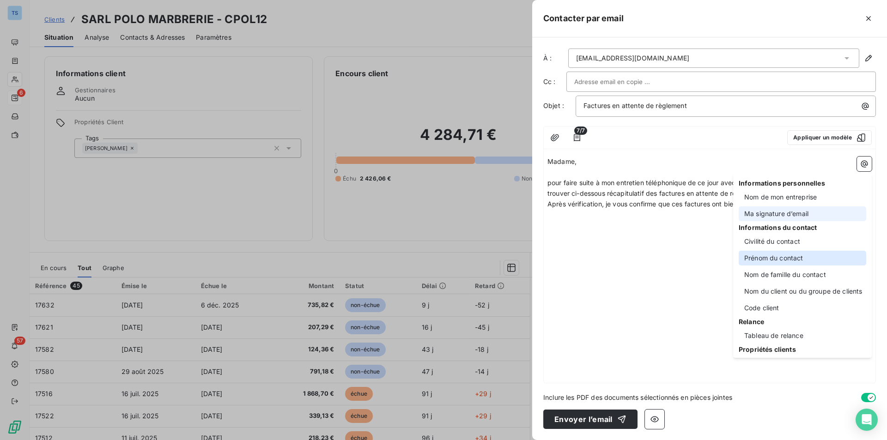
scroll to position [18, 0]
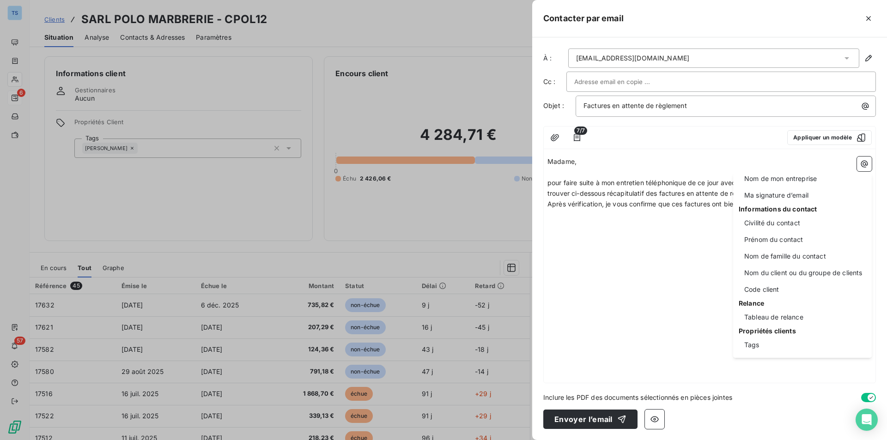
click at [684, 253] on html "TS 6 57 Clients SARL POLO MARBRERIE - CPOL12 Situation Analyse Contacts & Adres…" at bounding box center [443, 220] width 887 height 440
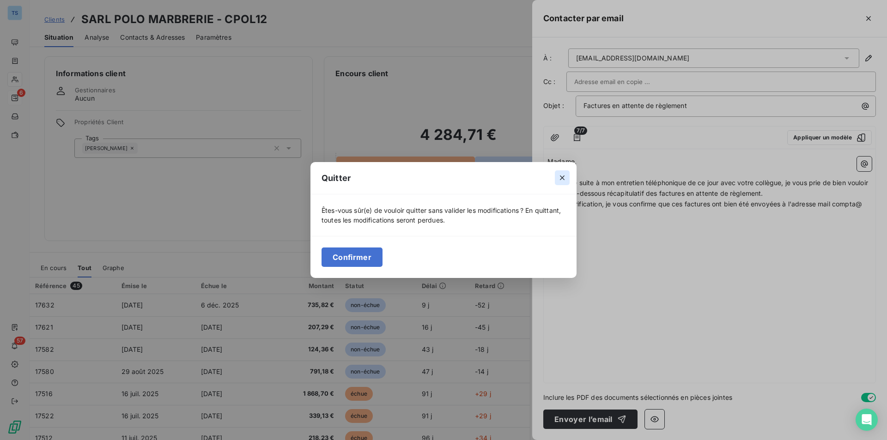
click at [563, 174] on icon "button" at bounding box center [562, 177] width 9 height 9
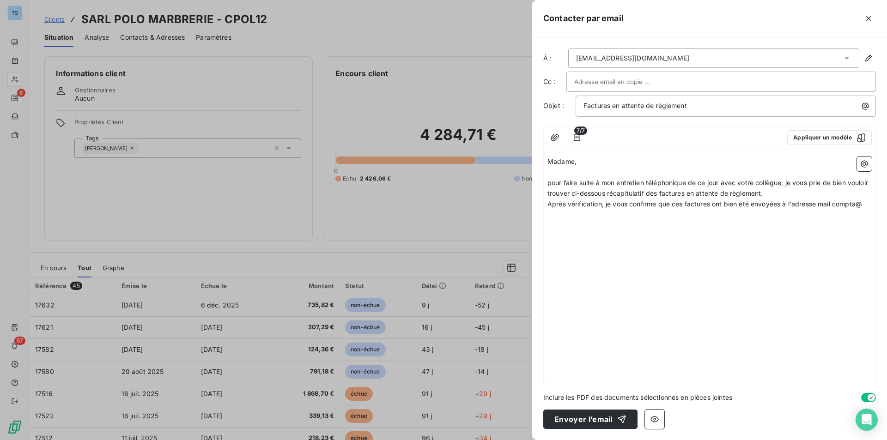
click at [678, 224] on div "Madame, [PERSON_NAME] pour faire suite à mon entretien téléphonique de ce jour …" at bounding box center [710, 268] width 332 height 230
click at [554, 221] on div "Madame, [PERSON_NAME] pour faire suite à mon entretien téléphonique de ce jour …" at bounding box center [710, 268] width 332 height 230
click at [870, 204] on html "TS 6 57 Clients SARL POLO MARBRERIE - CPOL12 Situation Analyse Contacts & Adres…" at bounding box center [443, 220] width 887 height 440
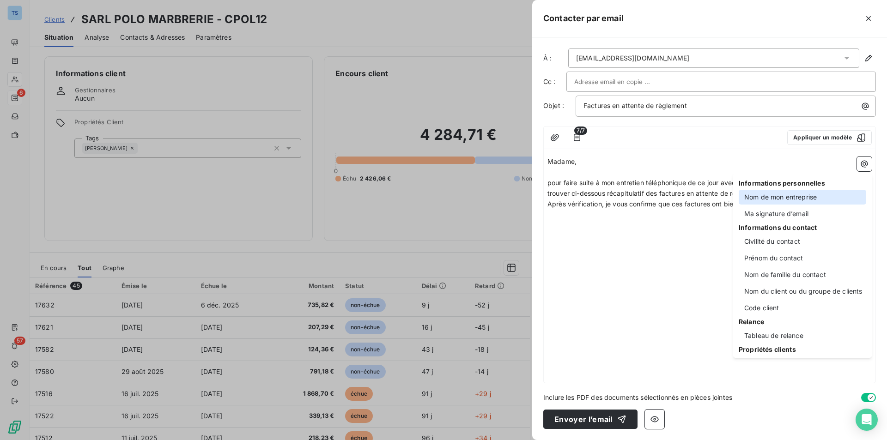
drag, startPoint x: 796, startPoint y: 197, endPoint x: 805, endPoint y: 223, distance: 27.5
click at [796, 197] on div "Nom de mon entreprise" at bounding box center [803, 197] width 128 height 15
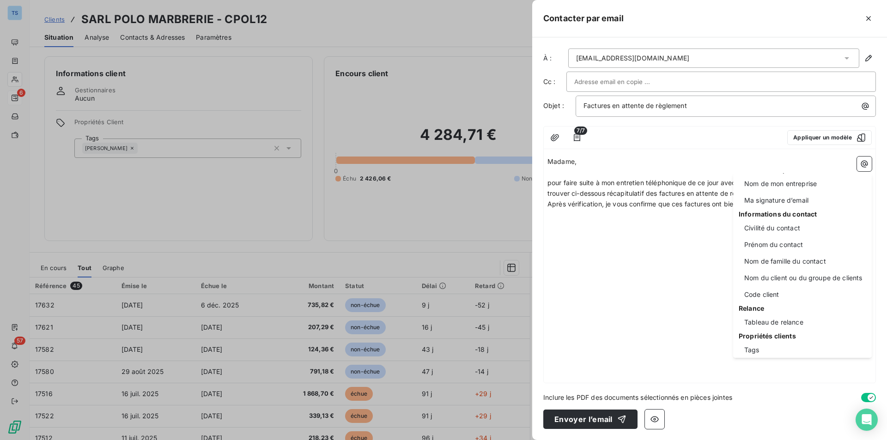
scroll to position [12, 0]
click at [620, 276] on html "TS 6 57 Clients SARL POLO MARBRERIE - CPOL12 Situation Analyse Contacts & Adres…" at bounding box center [443, 220] width 887 height 440
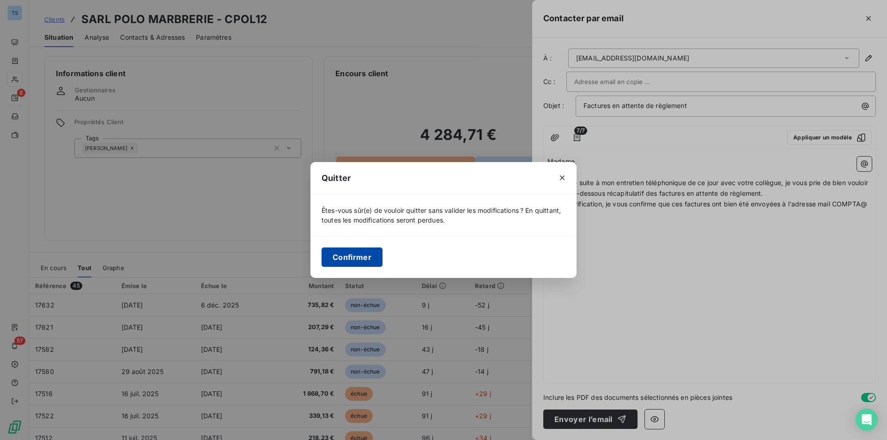
click at [365, 256] on button "Confirmer" at bounding box center [352, 257] width 61 height 19
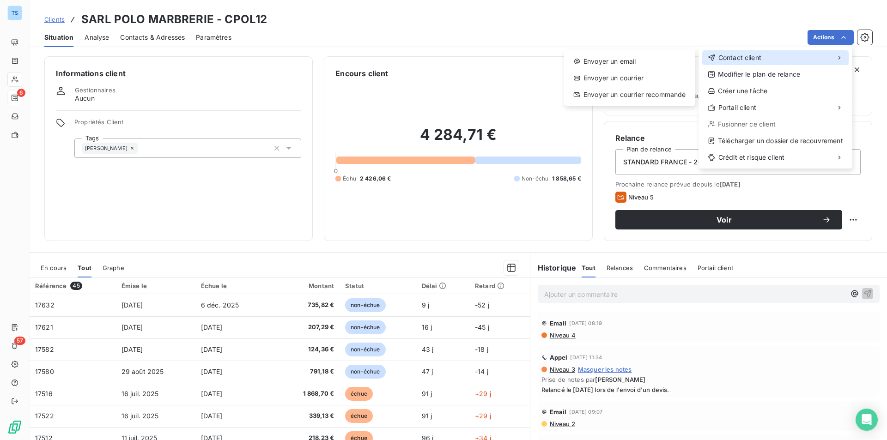
click at [732, 58] on span "Contact client" at bounding box center [740, 57] width 43 height 9
click at [599, 59] on div "Envoyer un email" at bounding box center [630, 61] width 124 height 15
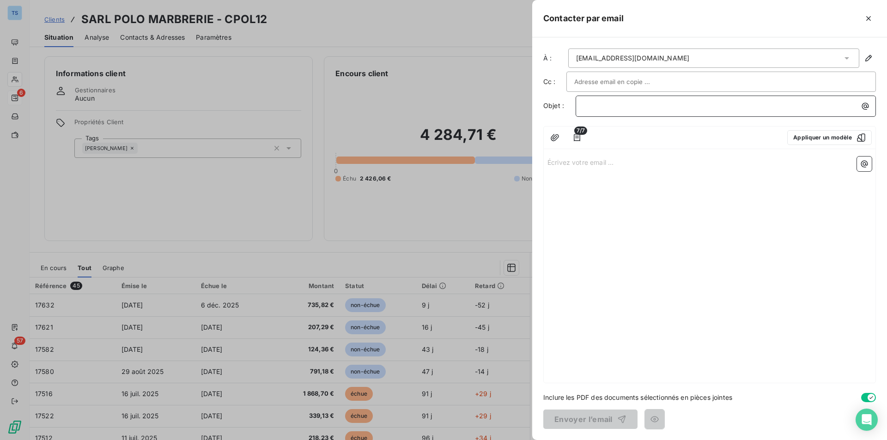
click at [609, 109] on p "﻿" at bounding box center [728, 106] width 289 height 11
click at [578, 160] on p "Écrivez votre email ... ﻿" at bounding box center [710, 162] width 324 height 11
drag, startPoint x: 627, startPoint y: 105, endPoint x: 647, endPoint y: 98, distance: 21.9
click at [627, 105] on span "Factures en atttente de règlement" at bounding box center [637, 106] width 106 height 8
click at [602, 165] on p "M" at bounding box center [710, 162] width 324 height 11
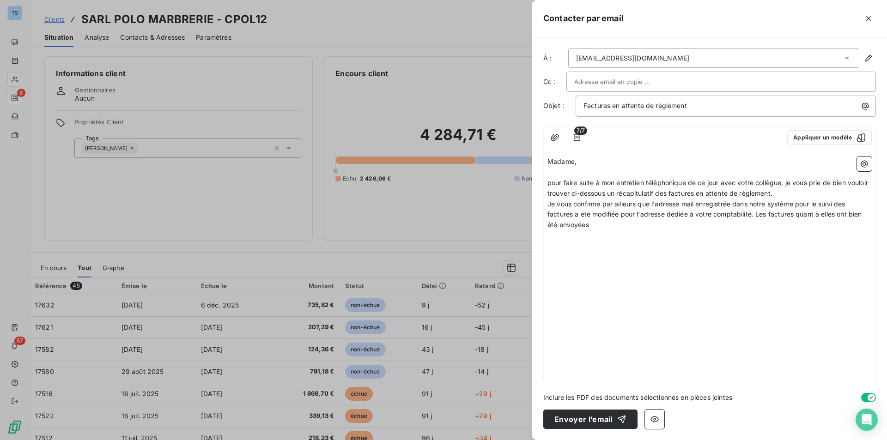
click at [602, 226] on p "Je vous confirme par ailleurs que l'adresse mail enregistrée dans notre système…" at bounding box center [710, 215] width 324 height 32
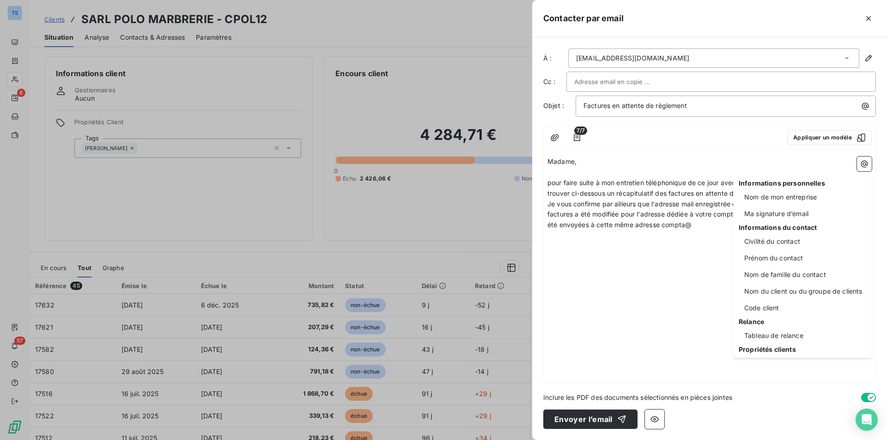
click at [695, 225] on html "TS 6 57 Clients SARL POLO MARBRERIE - CPOL12 Situation Analyse Contacts & Adres…" at bounding box center [443, 220] width 887 height 440
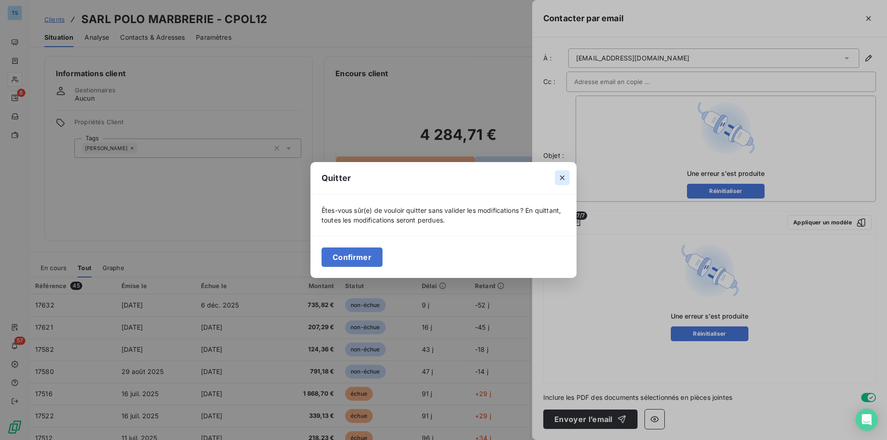
click at [564, 177] on icon "button" at bounding box center [562, 177] width 9 height 9
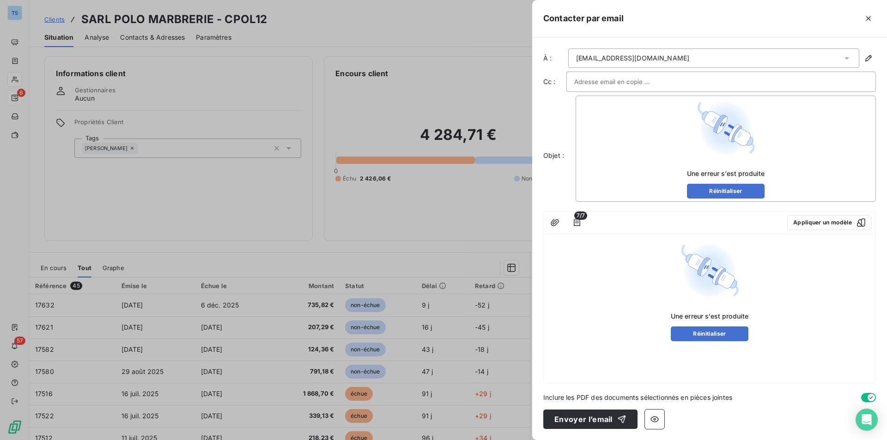
click at [670, 232] on div "7/7 Appliquer un modèle" at bounding box center [710, 223] width 332 height 23
click at [729, 189] on button "Réinitialiser" at bounding box center [726, 191] width 78 height 15
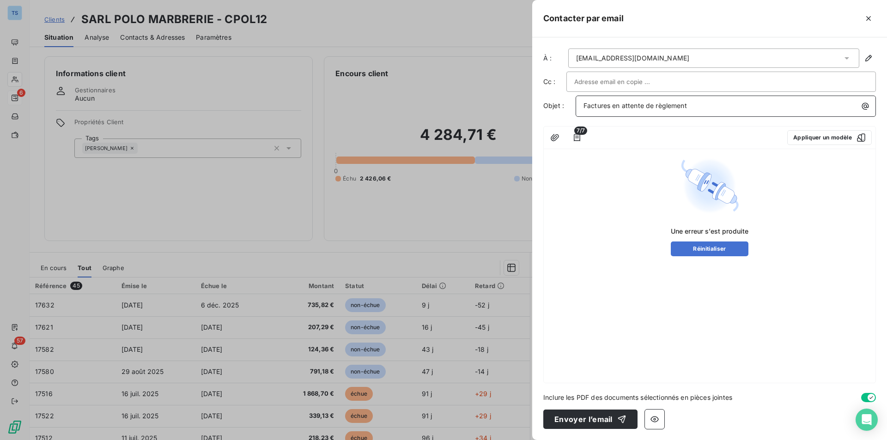
drag, startPoint x: 720, startPoint y: 244, endPoint x: 729, endPoint y: 245, distance: 9.0
click at [720, 244] on button "Réinitialiser" at bounding box center [710, 249] width 78 height 15
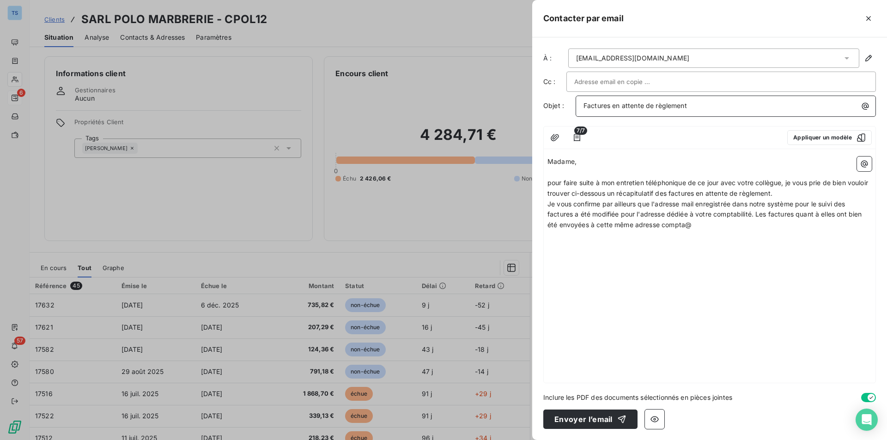
click at [694, 225] on html "TS 6 57 Clients SARL POLO MARBRERIE - CPOL12 Situation Analyse Contacts & Adres…" at bounding box center [443, 220] width 887 height 440
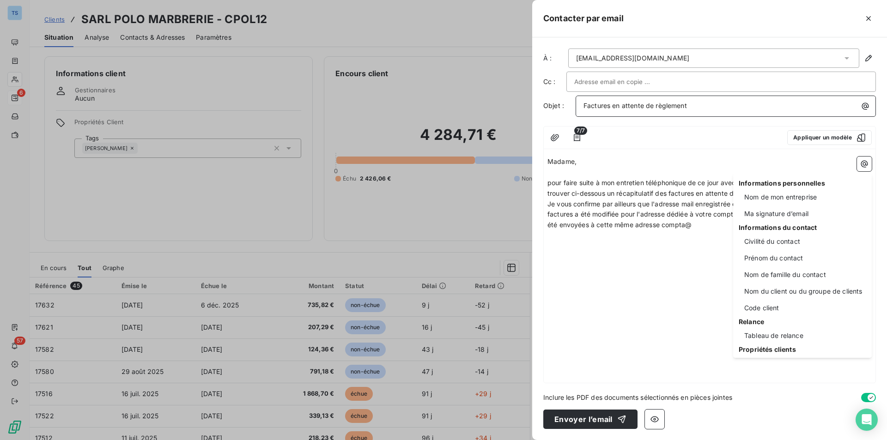
click at [697, 225] on html "TS 6 57 Clients SARL POLO MARBRERIE - CPOL12 Situation Analyse Contacts & Adres…" at bounding box center [443, 220] width 887 height 440
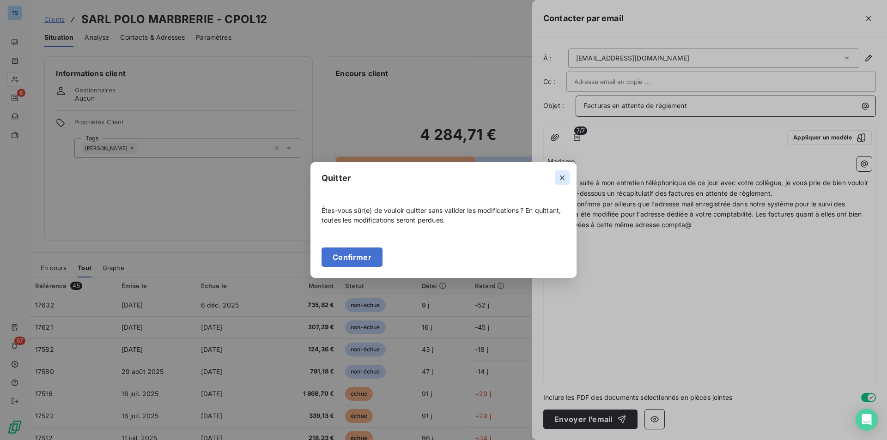
click at [560, 174] on icon "button" at bounding box center [562, 177] width 9 height 9
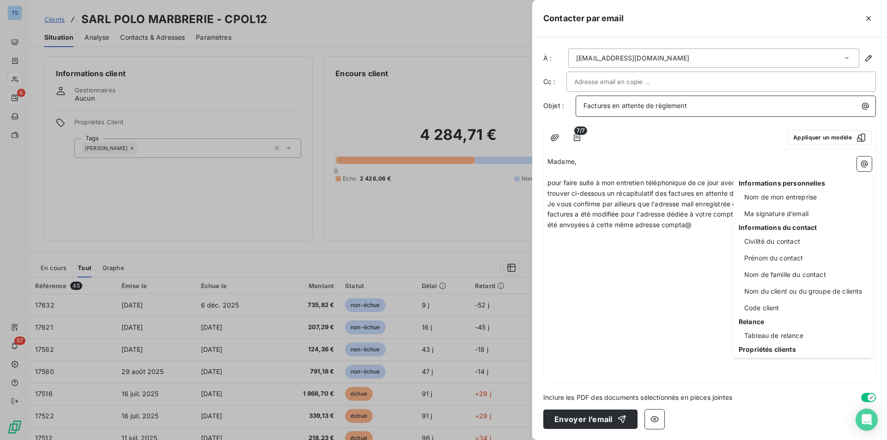
click at [653, 260] on html "TS 6 57 Clients SARL POLO MARBRERIE - CPOL12 Situation Analyse Contacts & Adres…" at bounding box center [443, 220] width 887 height 440
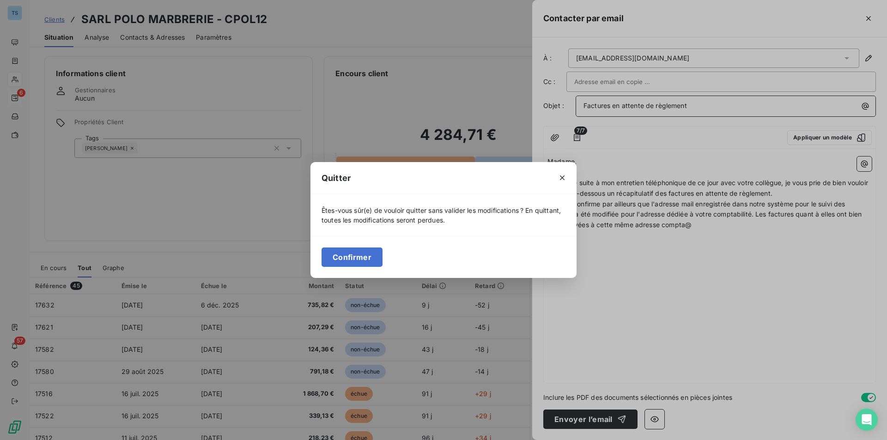
drag, startPoint x: 563, startPoint y: 175, endPoint x: 786, endPoint y: 232, distance: 230.1
click at [563, 175] on icon "button" at bounding box center [562, 177] width 9 height 9
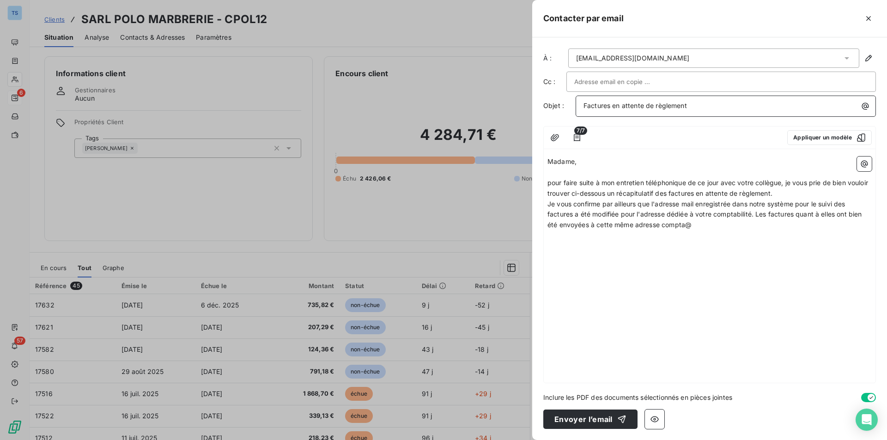
click at [705, 227] on p "Je vous confirme par ailleurs que l'adresse mail enregistrée dans notre système…" at bounding box center [710, 215] width 324 height 32
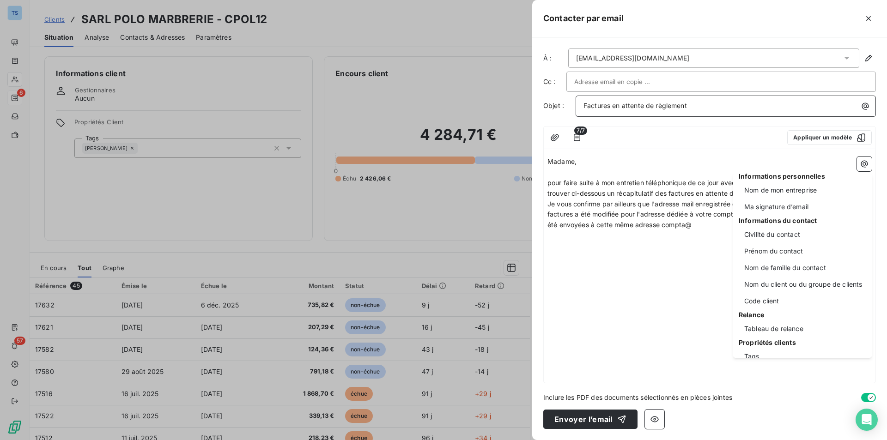
scroll to position [0, 0]
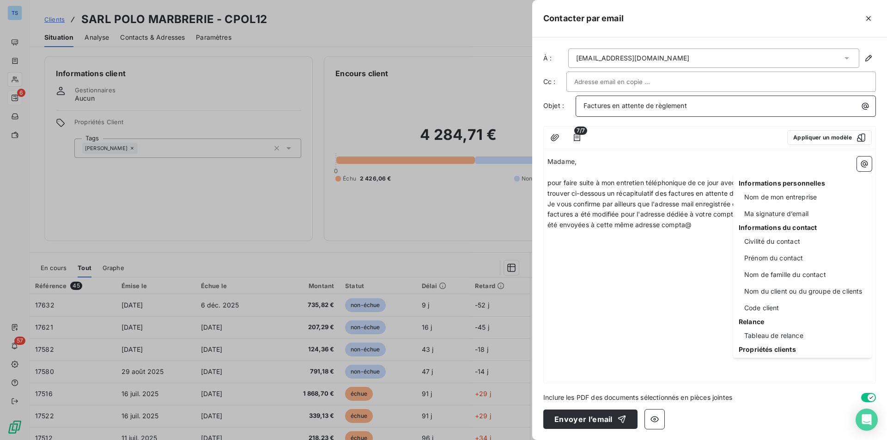
click at [697, 257] on html "TS 6 57 Clients SARL POLO MARBRERIE - CPOL12 Situation Analyse Contacts & Adres…" at bounding box center [443, 220] width 887 height 440
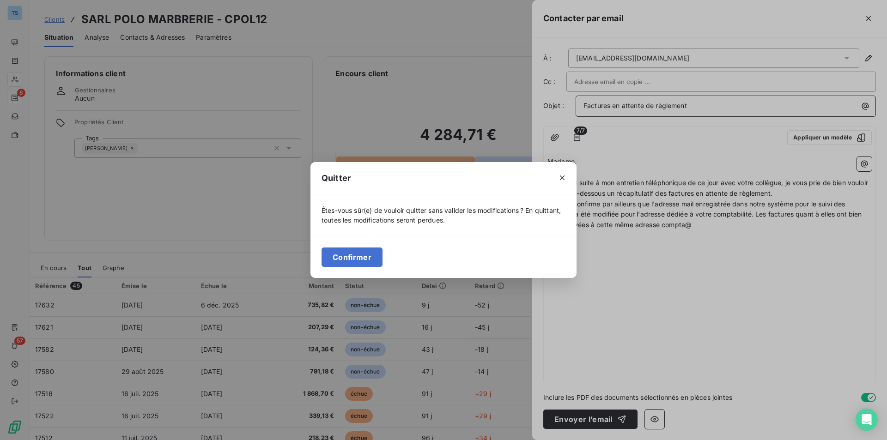
drag, startPoint x: 561, startPoint y: 174, endPoint x: 585, endPoint y: 191, distance: 29.5
click at [561, 174] on icon "button" at bounding box center [562, 177] width 9 height 9
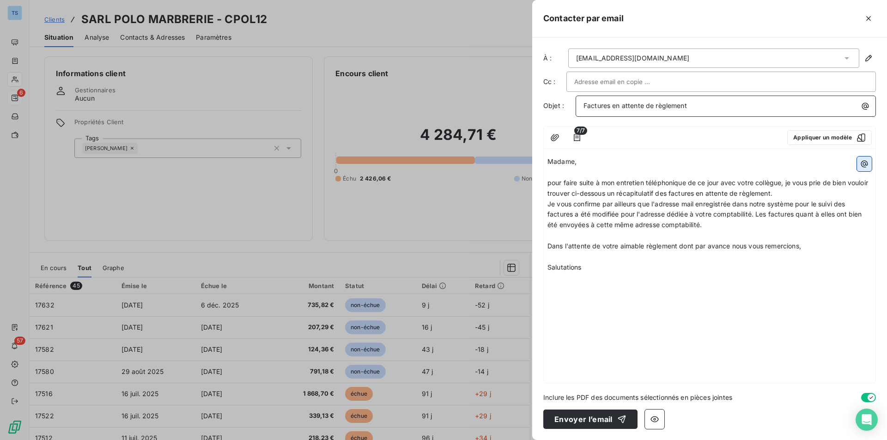
click at [864, 161] on icon "button" at bounding box center [864, 164] width 7 height 7
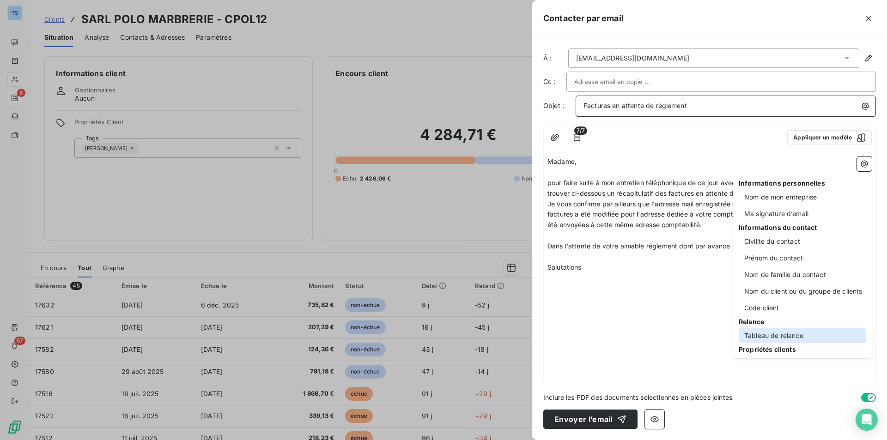
click at [787, 334] on div "Tableau de relance" at bounding box center [803, 336] width 128 height 15
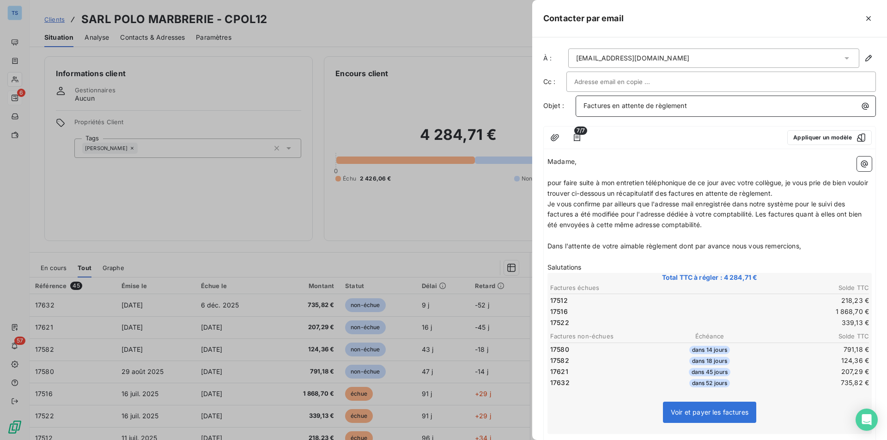
click at [640, 214] on span "Je vous confirme par ailleurs que l'adresse mail enregistrée dans notre système…" at bounding box center [706, 214] width 317 height 29
click at [641, 213] on span "Je vous confirme par ailleurs que l'adresse mail enregistrée dans notre système…" at bounding box center [706, 214] width 317 height 29
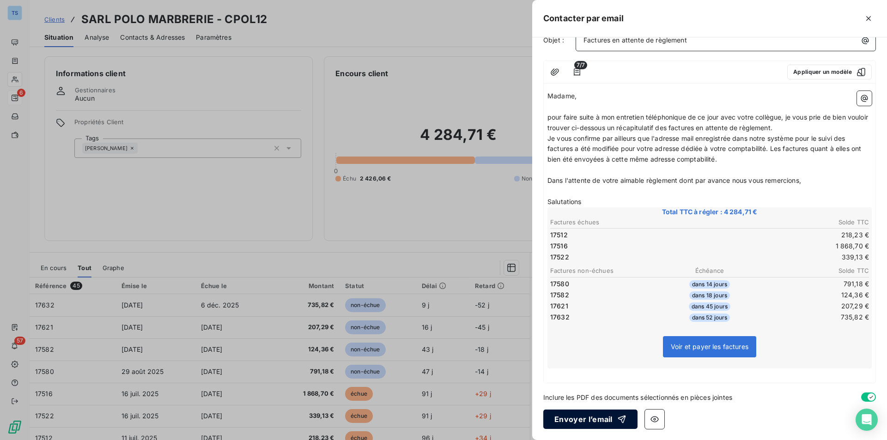
drag, startPoint x: 574, startPoint y: 414, endPoint x: 595, endPoint y: 406, distance: 22.4
click at [574, 414] on button "Envoyer l’email" at bounding box center [590, 419] width 94 height 19
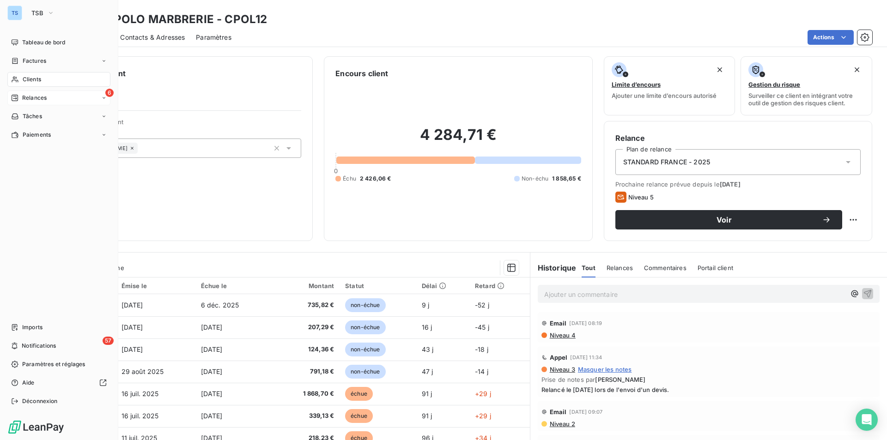
click at [28, 95] on span "Relances" at bounding box center [34, 98] width 24 height 8
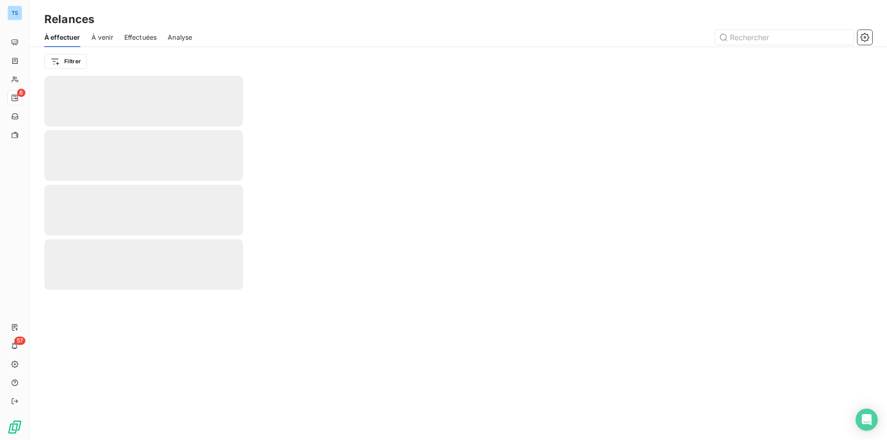
drag, startPoint x: 461, startPoint y: 140, endPoint x: 467, endPoint y: 138, distance: 6.6
click at [460, 140] on div at bounding box center [459, 258] width 858 height 365
click at [391, 160] on div at bounding box center [459, 258] width 858 height 365
click at [284, 142] on div at bounding box center [459, 258] width 858 height 365
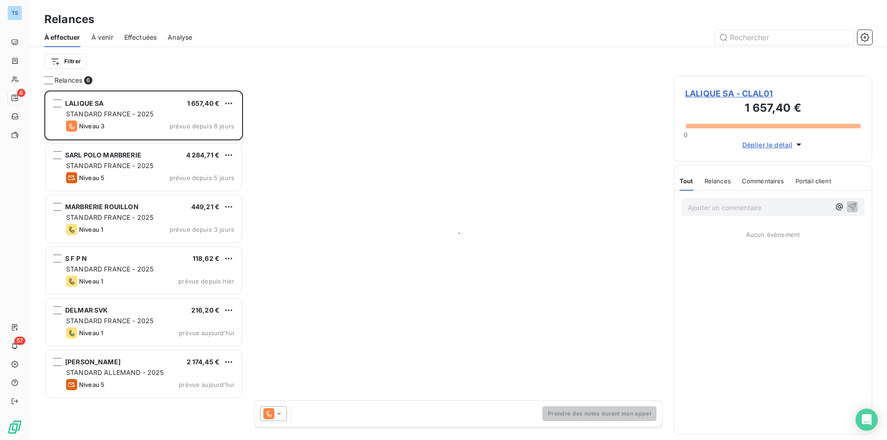
scroll to position [343, 192]
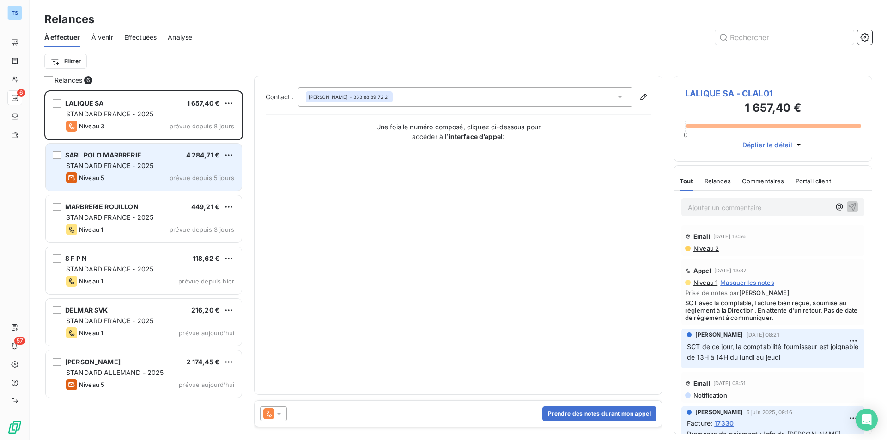
click at [121, 163] on span "STANDARD FRANCE - 2025" at bounding box center [109, 166] width 87 height 8
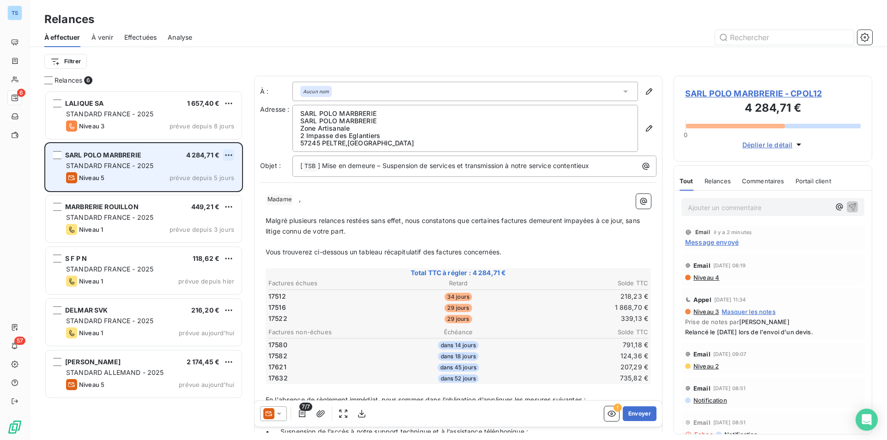
click at [229, 152] on html "TS 6 57 Relances À effectuer À venir Effectuées Analyse Filtrer Relances 6 LALI…" at bounding box center [443, 220] width 887 height 440
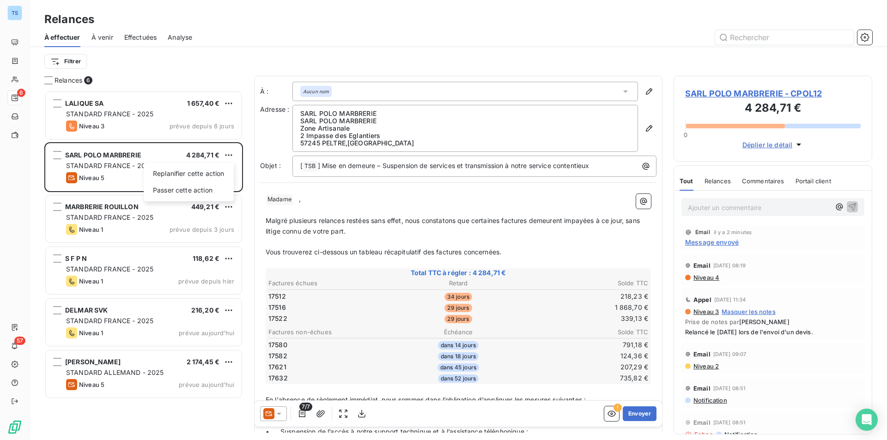
click at [280, 413] on html "TS 6 57 Relances À effectuer À venir Effectuées Analyse Filtrer Relances 6 LALI…" at bounding box center [443, 220] width 887 height 440
click at [280, 412] on icon at bounding box center [278, 413] width 9 height 9
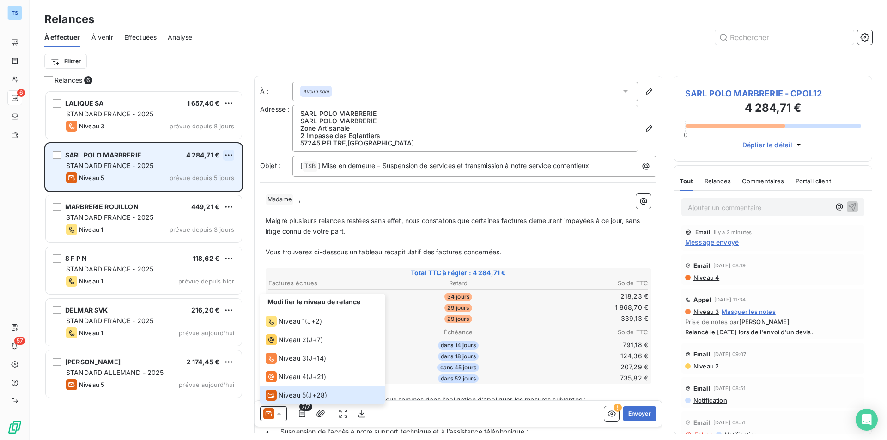
click at [225, 152] on html "TS 6 57 Relances À effectuer À venir Effectuées Analyse Filtrer Relances 6 LALI…" at bounding box center [443, 220] width 887 height 440
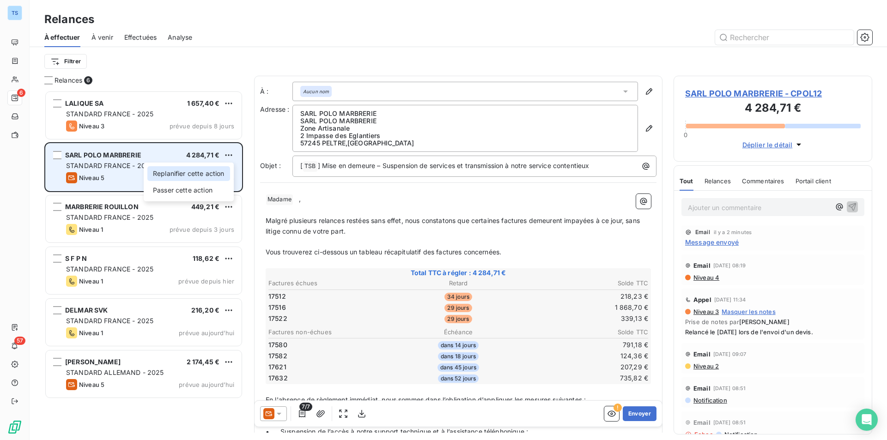
click at [201, 170] on div "Replanifier cette action" at bounding box center [188, 173] width 83 height 15
select select "9"
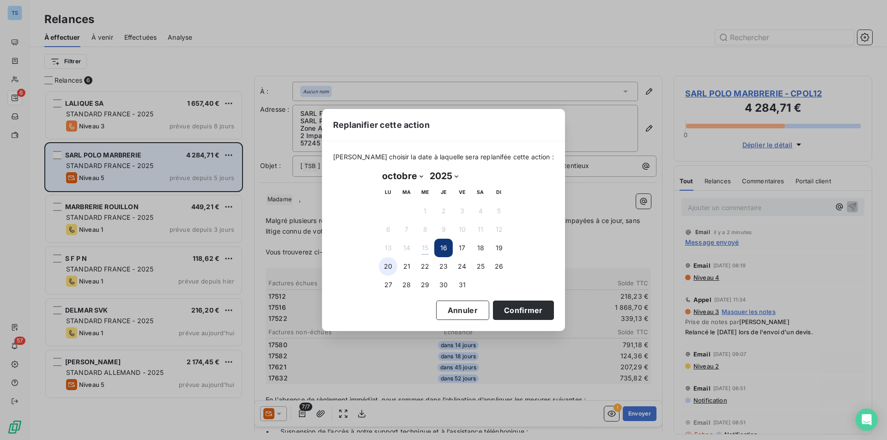
click at [386, 262] on button "20" at bounding box center [388, 266] width 18 height 18
click at [511, 307] on button "Confirmer" at bounding box center [523, 310] width 61 height 19
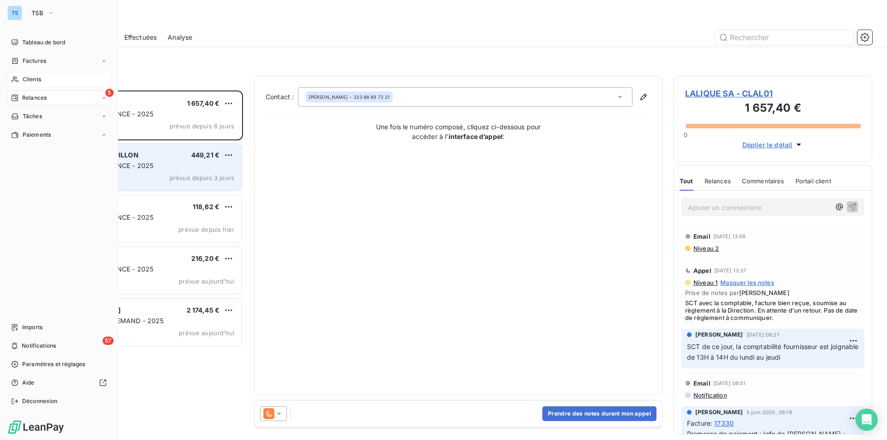
click at [36, 76] on span "Clients" at bounding box center [32, 79] width 18 height 8
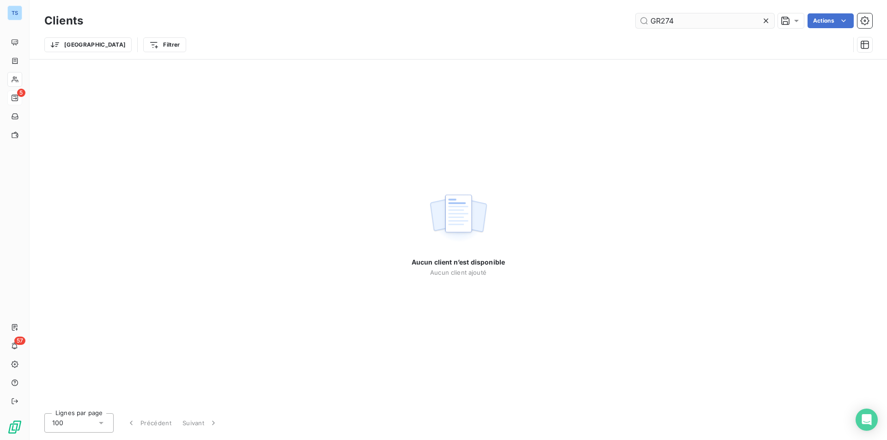
drag, startPoint x: 766, startPoint y: 18, endPoint x: 679, endPoint y: 18, distance: 87.3
click at [766, 18] on icon at bounding box center [765, 20] width 9 height 9
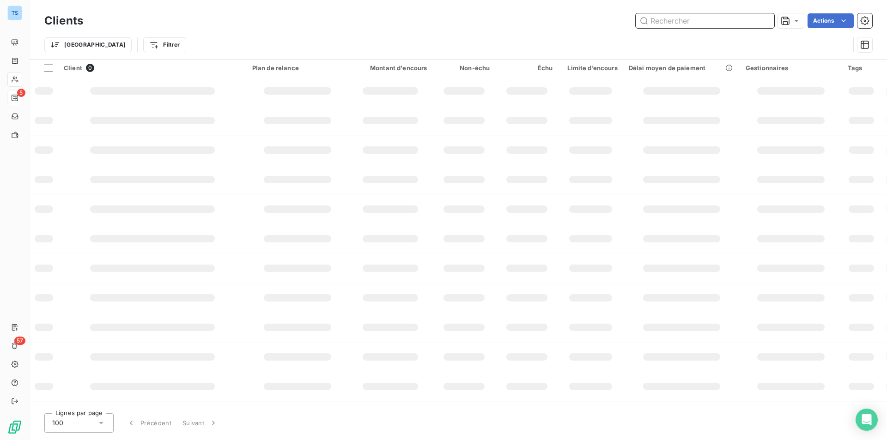
click at [674, 19] on input "text" at bounding box center [705, 20] width 139 height 15
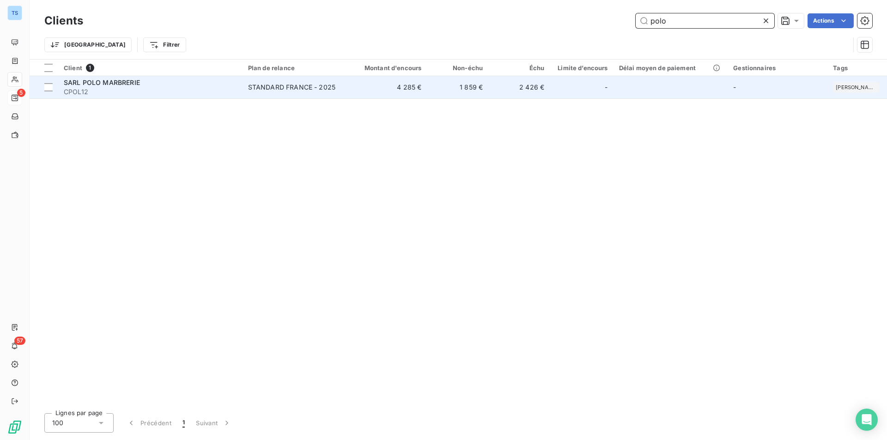
type input "polo"
click at [109, 83] on span "SARL POLO MARBRERIE" at bounding box center [102, 83] width 76 height 8
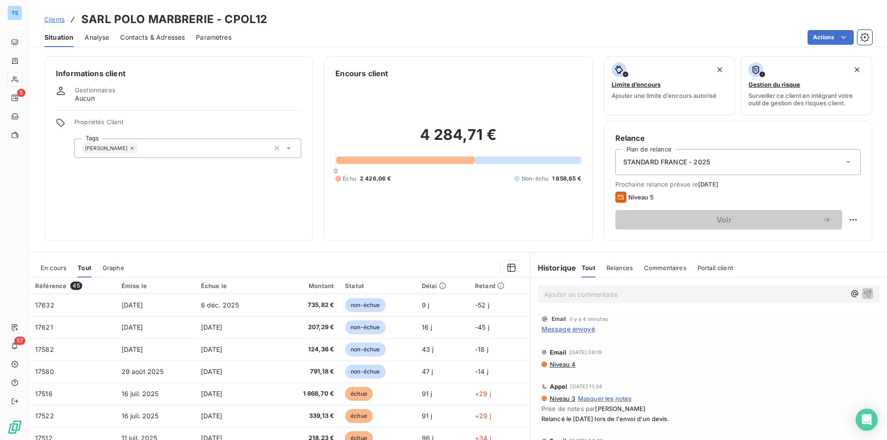
click at [547, 293] on p "Ajouter un commentaire ﻿" at bounding box center [694, 295] width 301 height 12
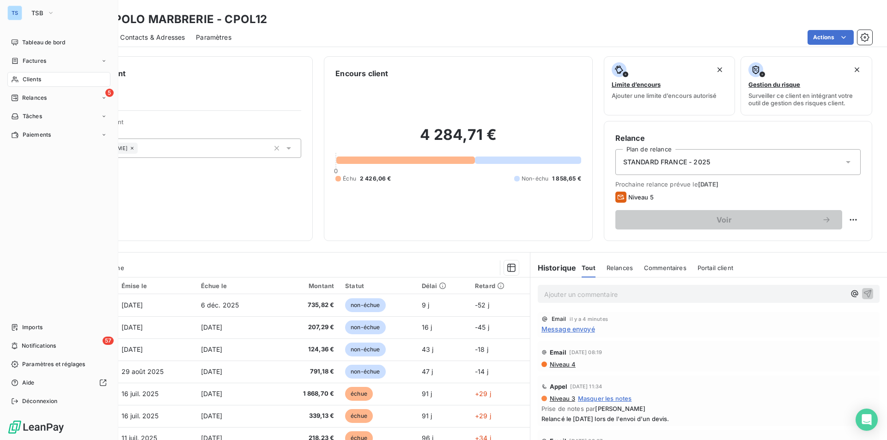
drag, startPoint x: 32, startPoint y: 94, endPoint x: 158, endPoint y: 92, distance: 125.7
click at [32, 94] on span "Relances" at bounding box center [34, 98] width 24 height 8
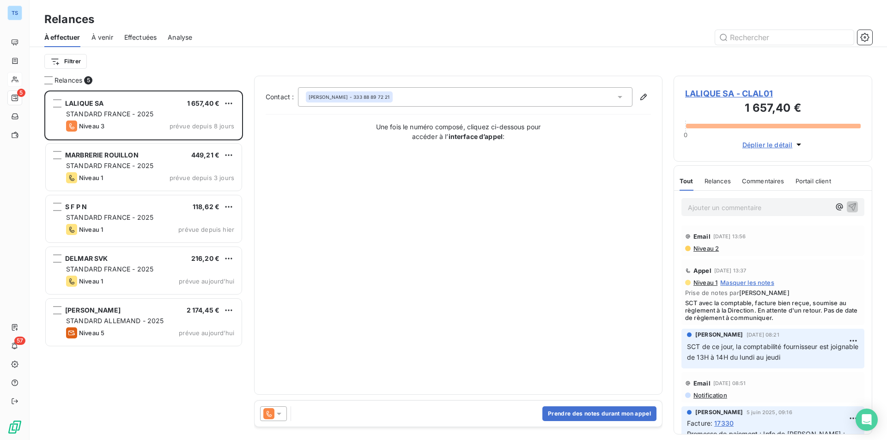
scroll to position [343, 192]
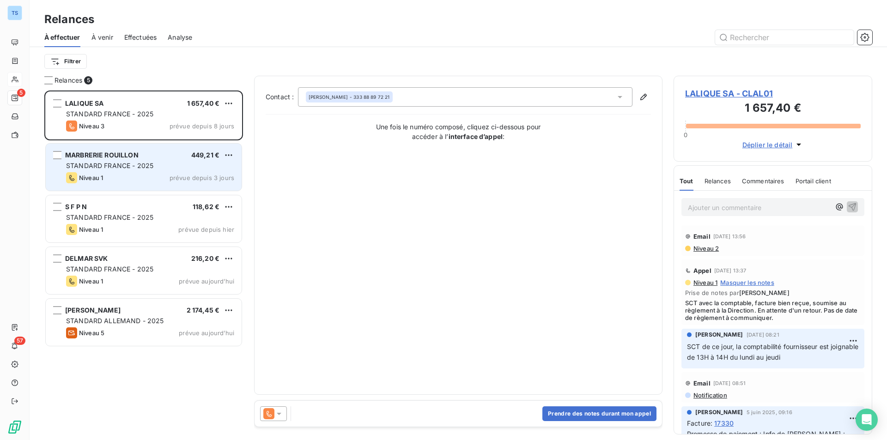
click at [91, 170] on div "STANDARD FRANCE - 2025" at bounding box center [150, 165] width 168 height 9
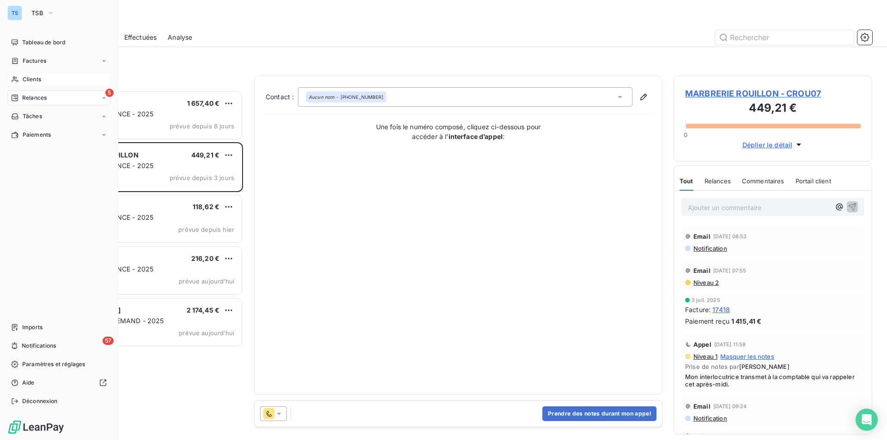
click at [38, 76] on span "Clients" at bounding box center [32, 79] width 18 height 8
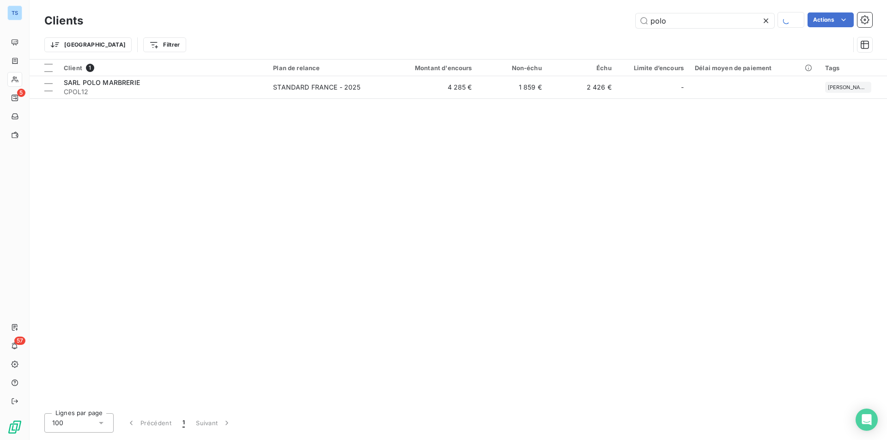
click at [118, 84] on span "SARL POLO MARBRERIE" at bounding box center [102, 83] width 76 height 8
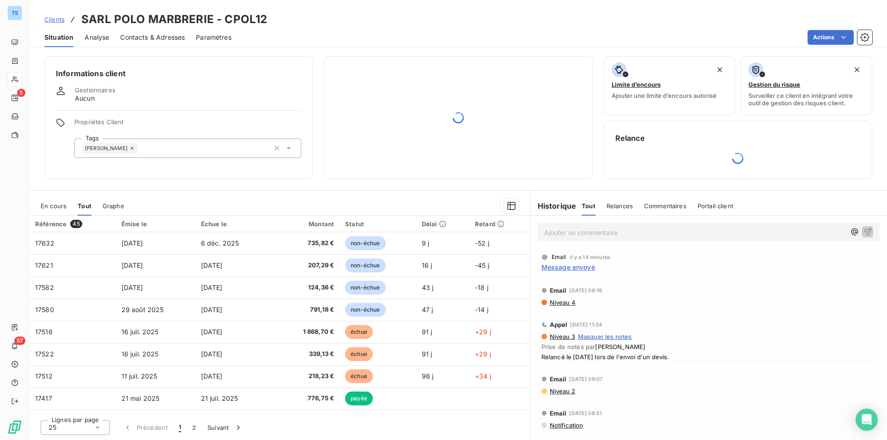
click at [573, 233] on p "Ajouter un commentaire ﻿" at bounding box center [694, 233] width 301 height 12
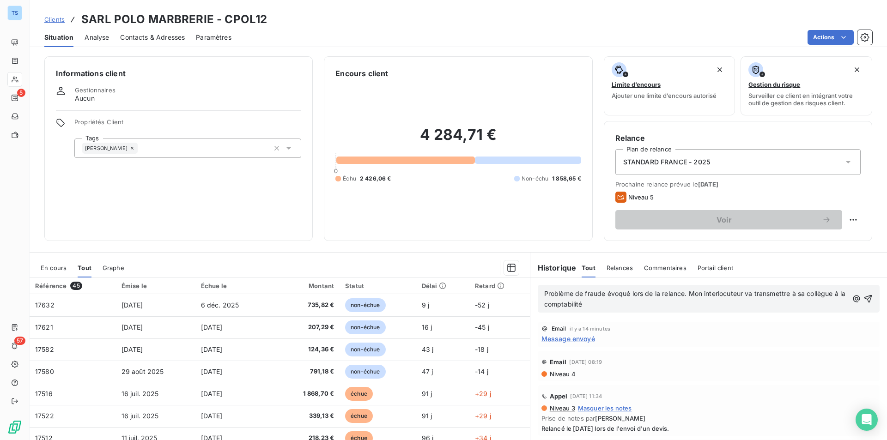
click at [790, 292] on span "Problème de fraude évoqué lors de la relance. Mon interlocuteur va transmettre …" at bounding box center [696, 299] width 304 height 18
click at [802, 295] on span "Problème de fraude évoqué lors de la relance. Mon interlocuteur va transmettre …" at bounding box center [687, 299] width 286 height 18
drag, startPoint x: 855, startPoint y: 293, endPoint x: 869, endPoint y: 300, distance: 15.1
click at [864, 293] on button "button" at bounding box center [868, 298] width 9 height 11
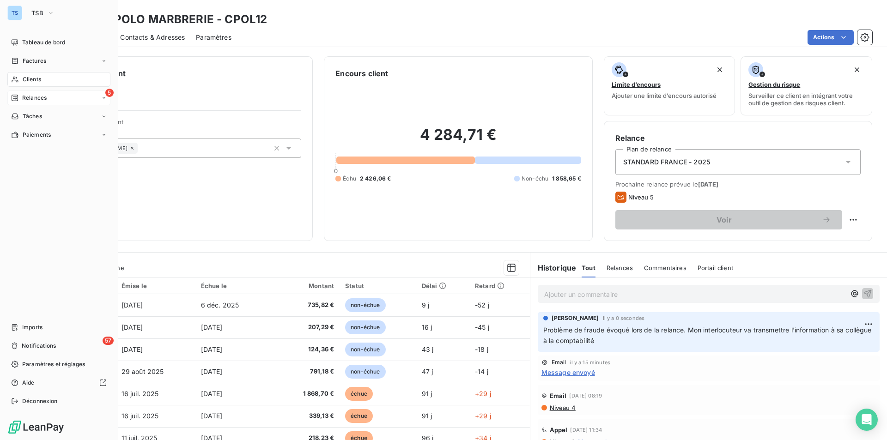
click at [28, 96] on span "Relances" at bounding box center [34, 98] width 24 height 8
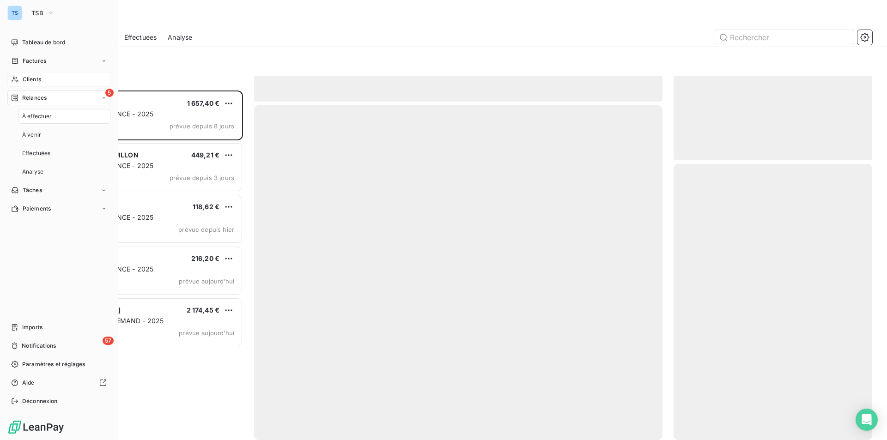
scroll to position [343, 192]
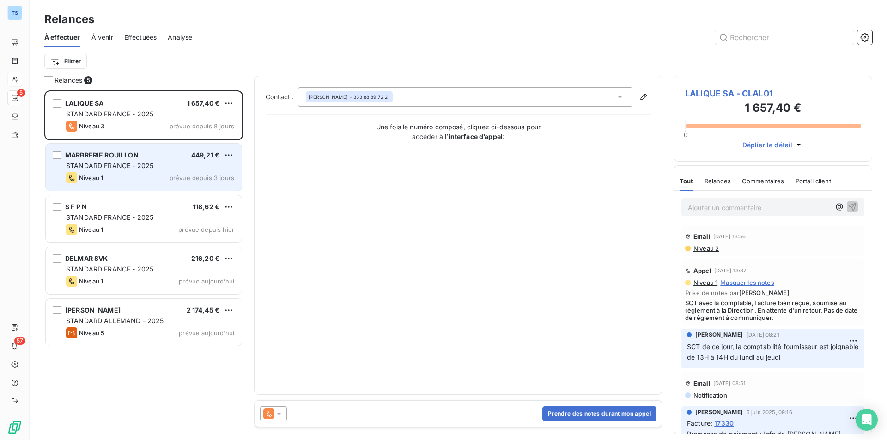
click at [134, 163] on span "STANDARD FRANCE - 2025" at bounding box center [109, 166] width 87 height 8
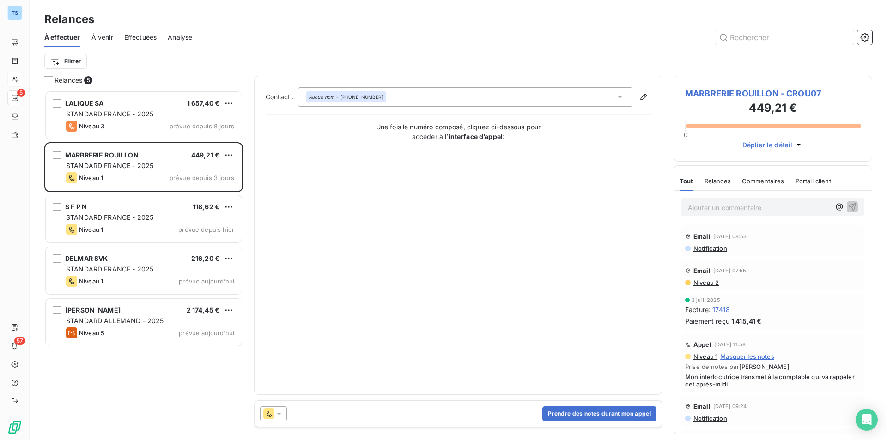
click at [715, 91] on span "MARBRERIE ROUILLON - CROU07" at bounding box center [773, 93] width 176 height 12
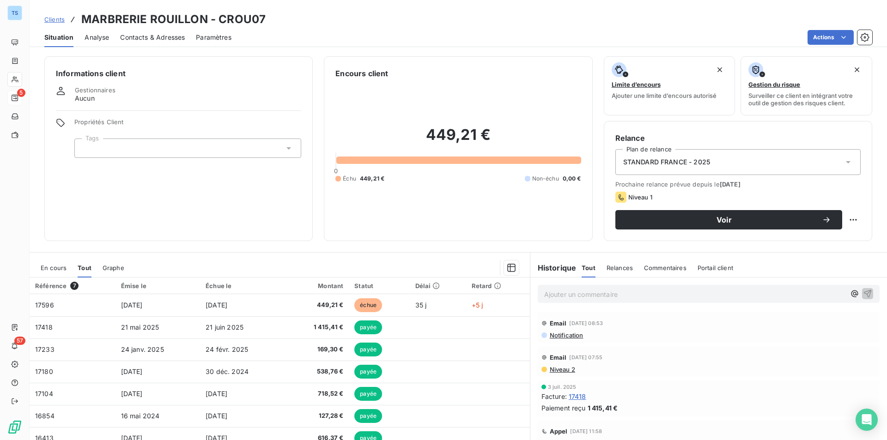
click at [153, 33] on span "Contacts & Adresses" at bounding box center [152, 37] width 65 height 9
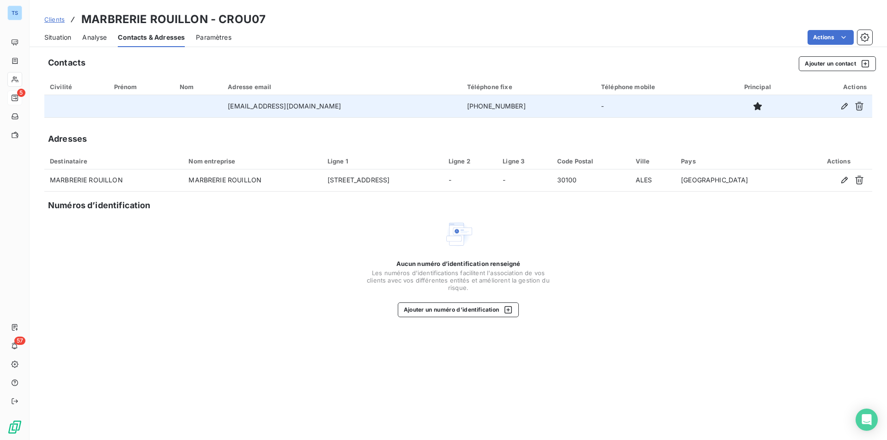
drag, startPoint x: 505, startPoint y: 102, endPoint x: 427, endPoint y: 104, distance: 77.6
click at [427, 104] on tr "[EMAIL_ADDRESS][DOMAIN_NAME] [PHONE_NUMBER] -" at bounding box center [458, 106] width 828 height 22
copy tr "[PHONE_NUMBER]"
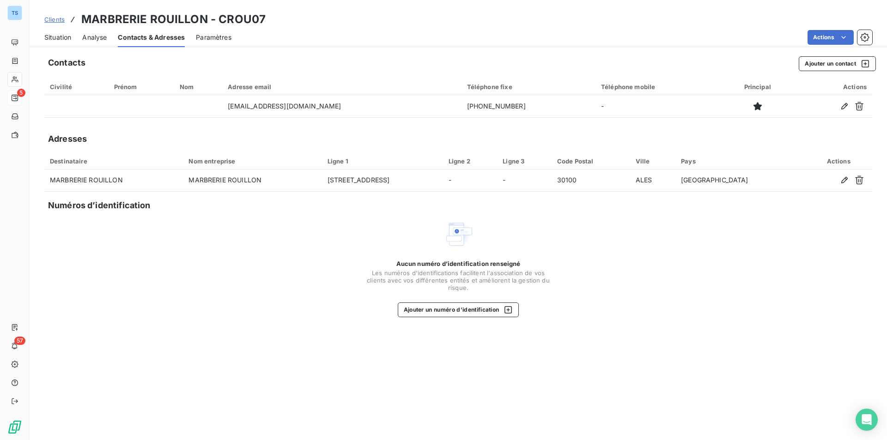
click at [60, 35] on span "Situation" at bounding box center [57, 37] width 27 height 9
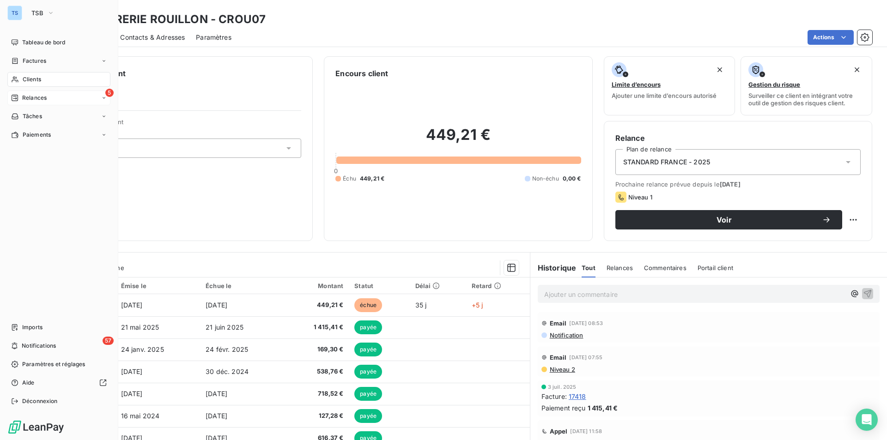
click at [36, 96] on span "Relances" at bounding box center [34, 98] width 24 height 8
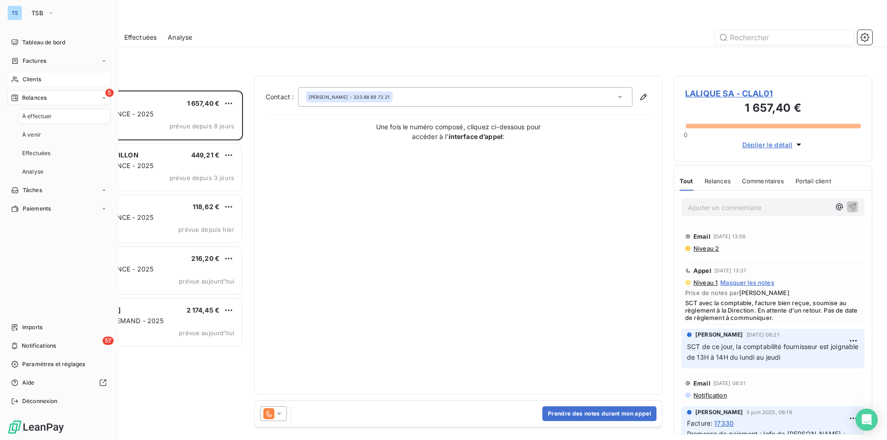
scroll to position [343, 192]
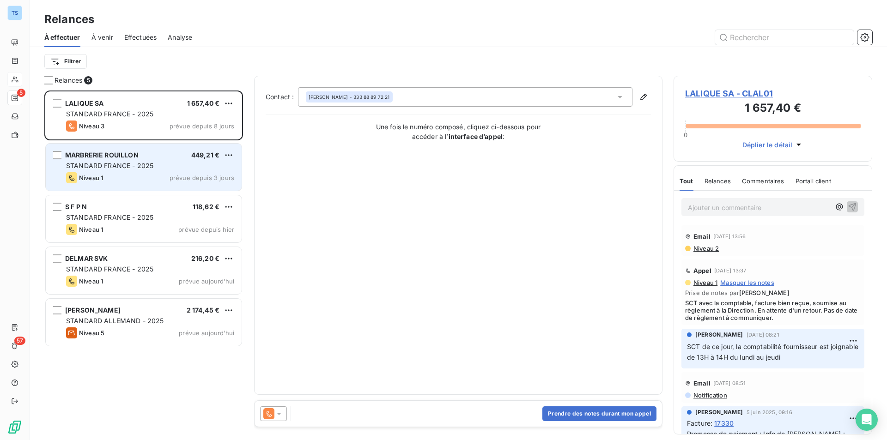
click at [139, 161] on div "STANDARD FRANCE - 2025" at bounding box center [150, 165] width 168 height 9
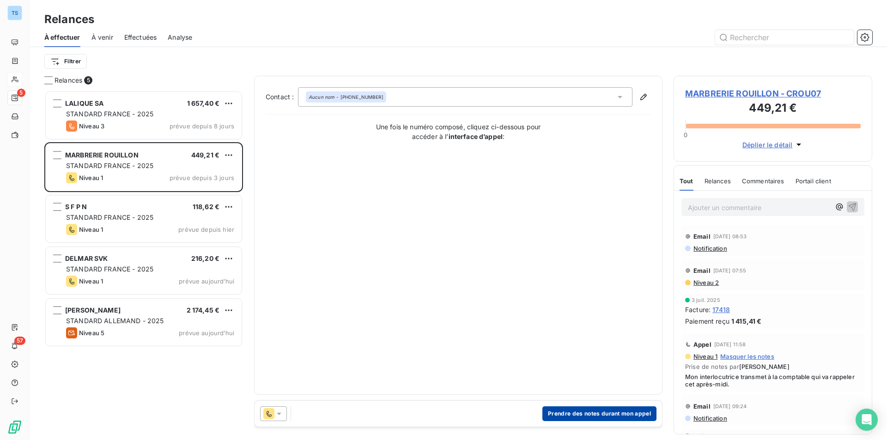
click at [572, 409] on button "Prendre des notes durant mon appel" at bounding box center [599, 414] width 114 height 15
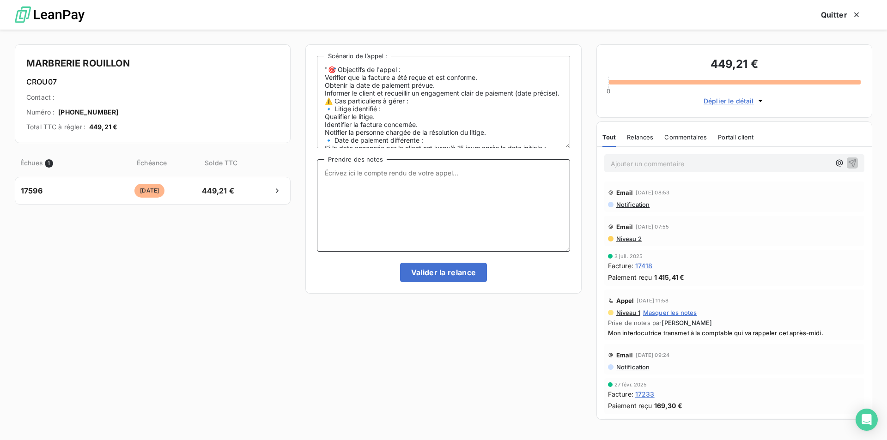
click at [378, 174] on textarea "Prendre des notes" at bounding box center [443, 205] width 253 height 92
click at [380, 173] on textarea "Mon interlocutriceva trans" at bounding box center [443, 205] width 253 height 92
click at [426, 172] on textarea "Mon interlocutrice va trans" at bounding box center [443, 205] width 253 height 92
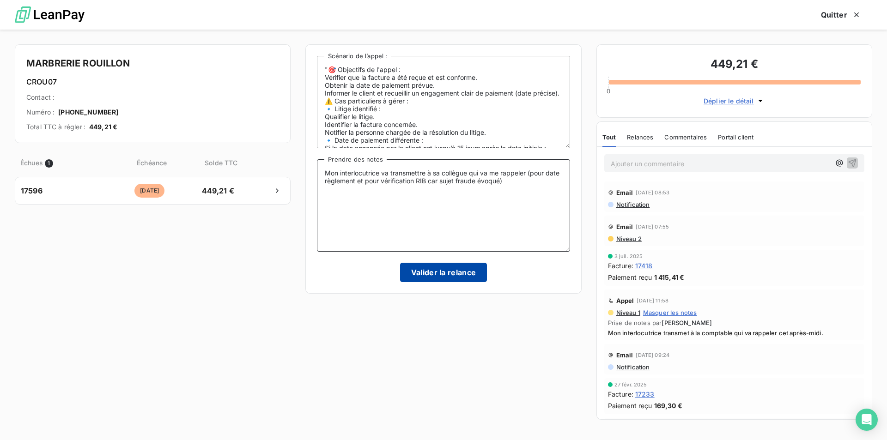
type textarea "Mon interlocutrice va transmettre à sa collègue qui va me rappeler (pour date r…"
click at [448, 271] on button "Valider la relance" at bounding box center [443, 272] width 87 height 19
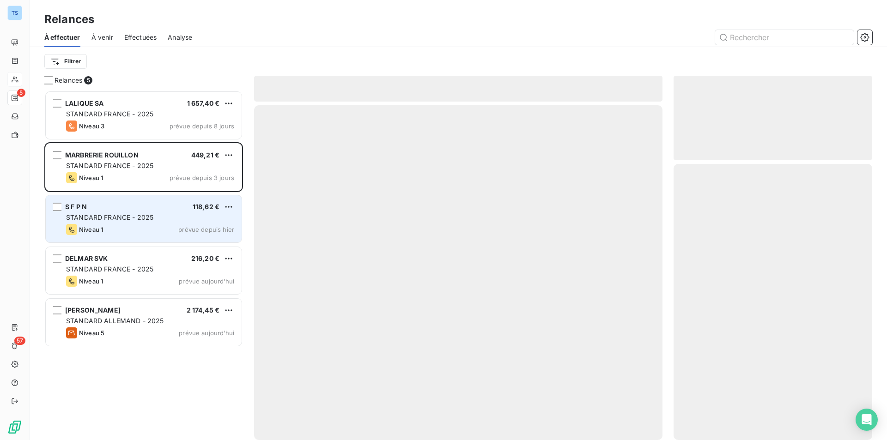
click at [117, 208] on div "S F P N 118,62 €" at bounding box center [150, 207] width 168 height 8
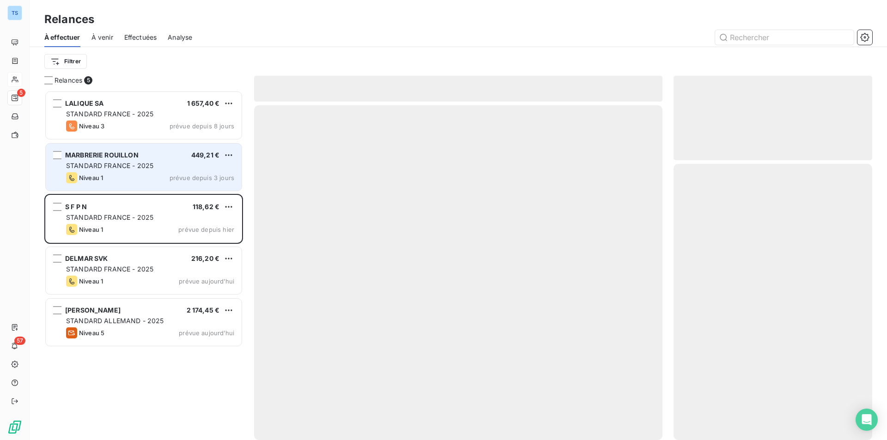
click at [146, 165] on span "STANDARD FRANCE - 2025" at bounding box center [109, 166] width 87 height 8
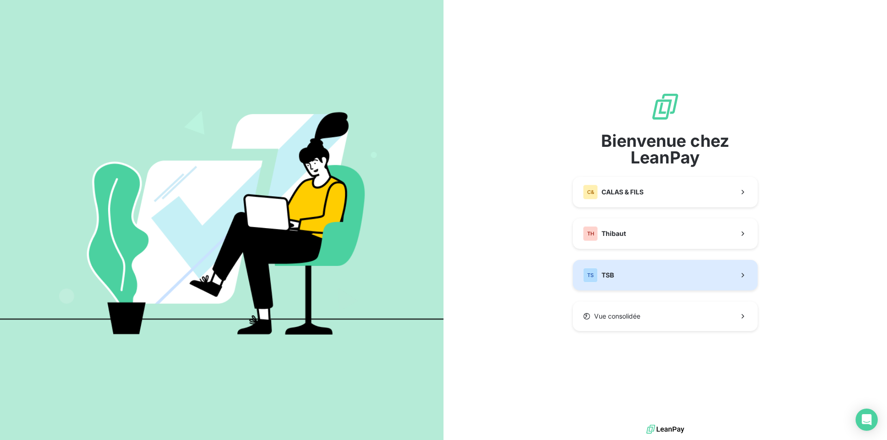
click at [643, 273] on button "TS TSB" at bounding box center [665, 275] width 185 height 30
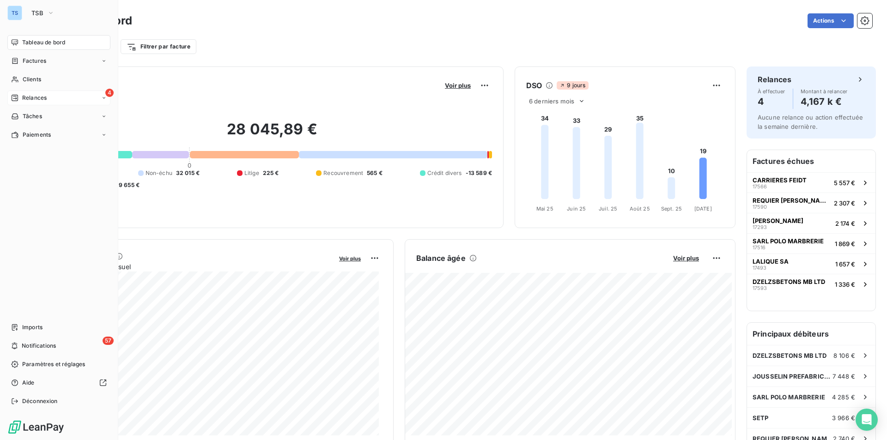
drag, startPoint x: 32, startPoint y: 96, endPoint x: 56, endPoint y: 96, distance: 24.0
click at [32, 96] on span "Relances" at bounding box center [34, 98] width 24 height 8
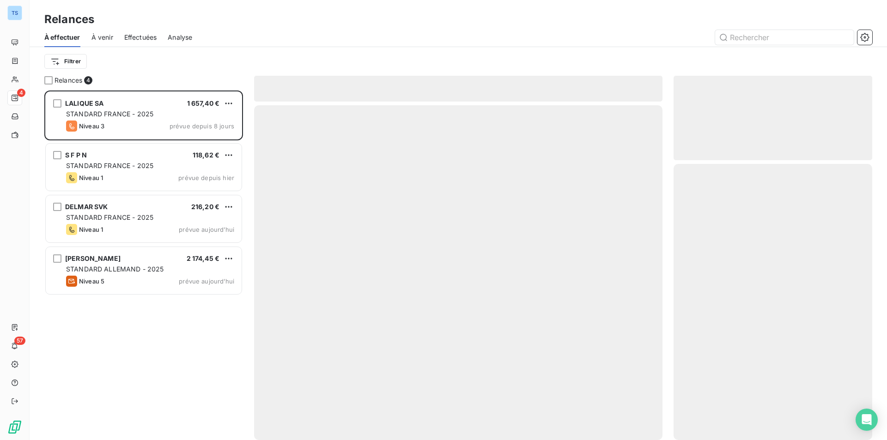
scroll to position [343, 192]
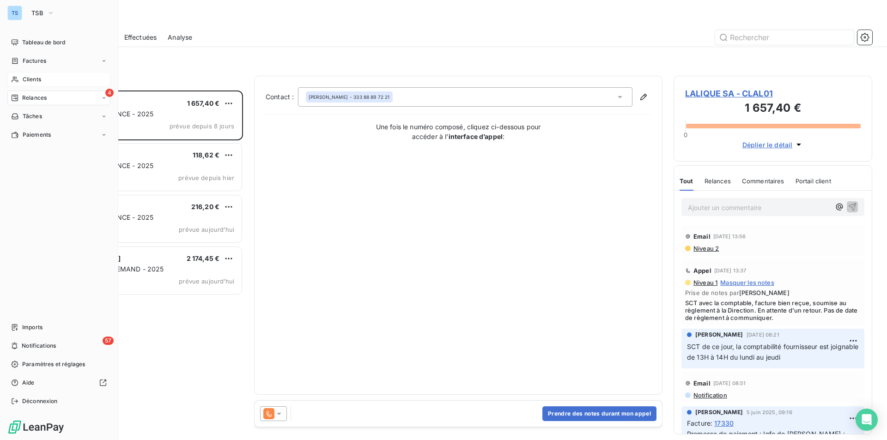
click at [35, 77] on span "Clients" at bounding box center [32, 79] width 18 height 8
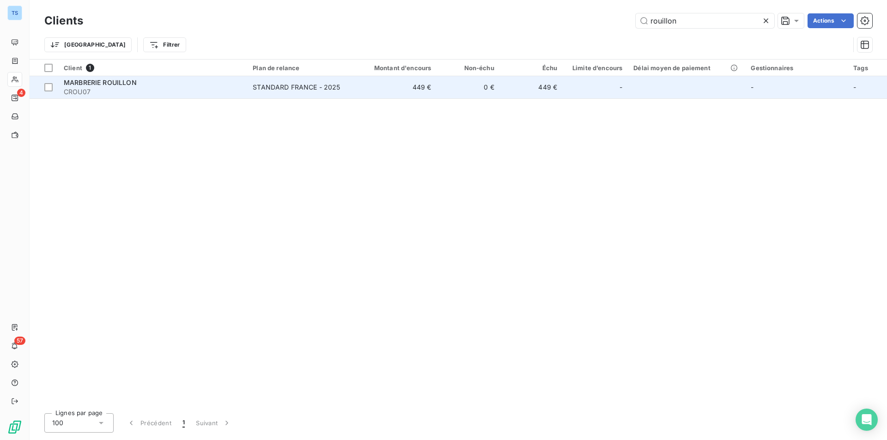
type input "rouillon"
drag, startPoint x: 132, startPoint y: 83, endPoint x: 137, endPoint y: 80, distance: 6.2
click at [132, 83] on span "MARBRERIE ROUILLON" at bounding box center [100, 83] width 73 height 8
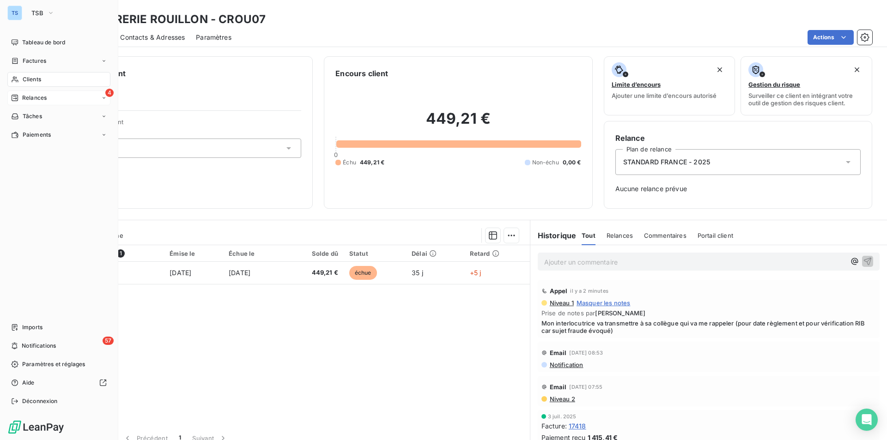
click at [30, 96] on span "Relances" at bounding box center [34, 98] width 24 height 8
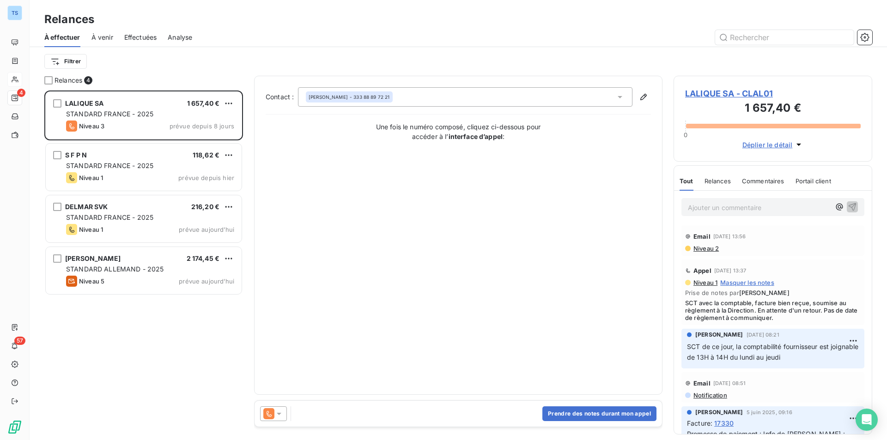
scroll to position [343, 192]
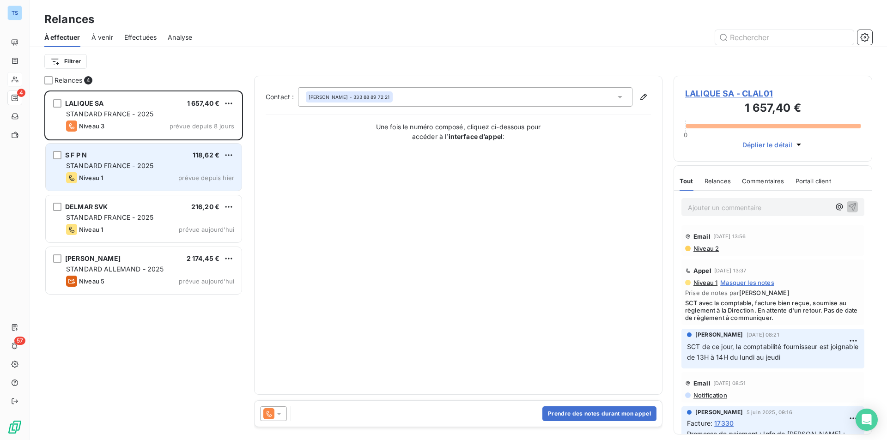
drag, startPoint x: 107, startPoint y: 162, endPoint x: 116, endPoint y: 163, distance: 9.7
click at [107, 162] on span "STANDARD FRANCE - 2025" at bounding box center [109, 166] width 87 height 8
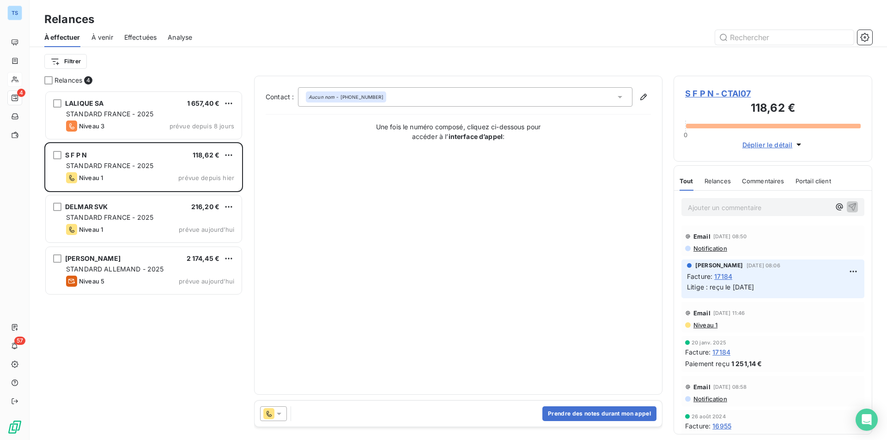
click at [707, 91] on span "S F P N - CTAI07" at bounding box center [773, 93] width 176 height 12
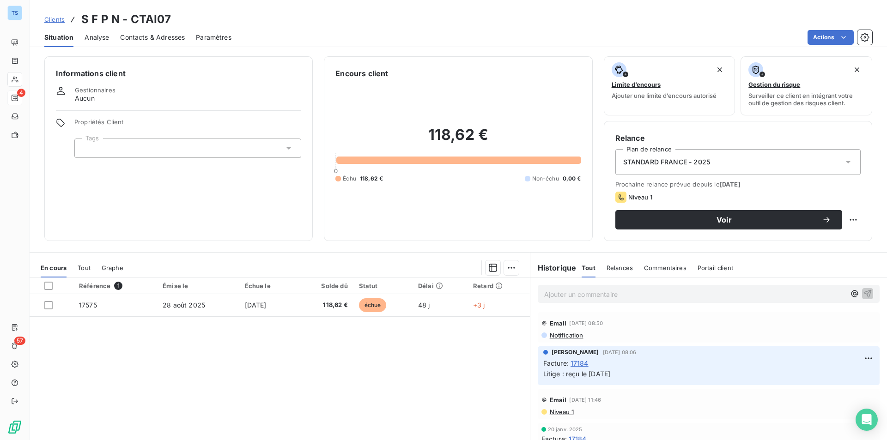
click at [154, 37] on span "Contacts & Adresses" at bounding box center [152, 37] width 65 height 9
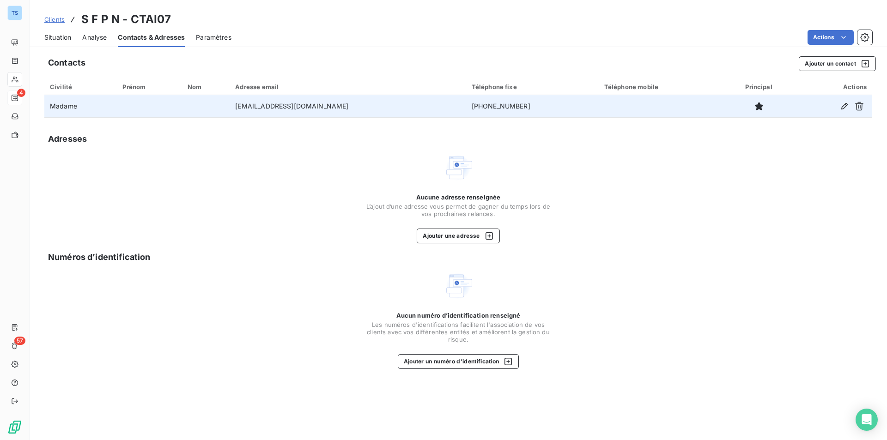
click at [342, 105] on td "sfpnormandie@gmail.com" at bounding box center [348, 106] width 236 height 22
drag, startPoint x: 333, startPoint y: 105, endPoint x: 232, endPoint y: 106, distance: 101.2
click at [232, 106] on tr "Madame sfpnormandie@gmail.com +33 2 31 20 51 56" at bounding box center [458, 106] width 828 height 22
copy tr "sfpnormandie@gmail.com"
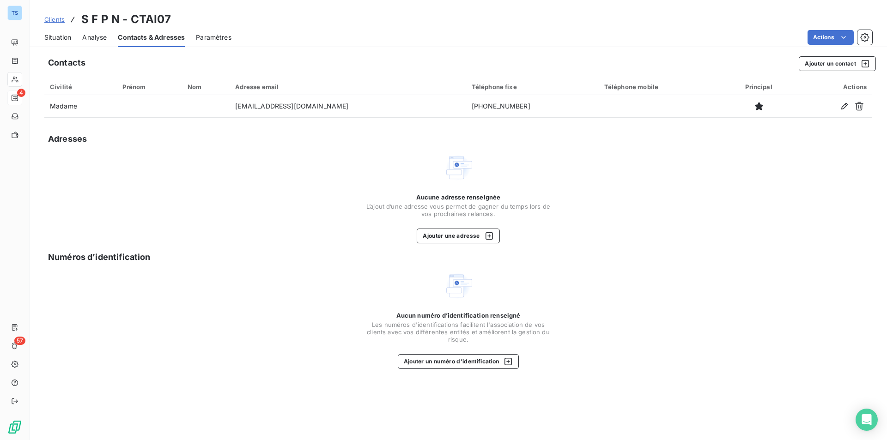
drag, startPoint x: 279, startPoint y: 106, endPoint x: 521, endPoint y: 138, distance: 243.7
click at [523, 144] on div "Adresses" at bounding box center [458, 139] width 828 height 13
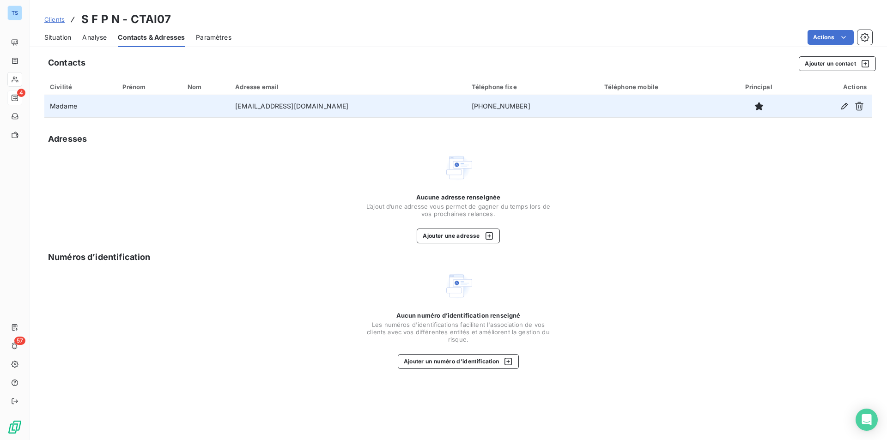
click at [501, 105] on td "+33 2 31 20 51 56" at bounding box center [532, 106] width 133 height 22
drag, startPoint x: 500, startPoint y: 105, endPoint x: 443, endPoint y: 106, distance: 57.3
click at [466, 106] on td "+33 2 31 20 51 56" at bounding box center [532, 106] width 133 height 22
copy td "+33 2 31 20 51 56"
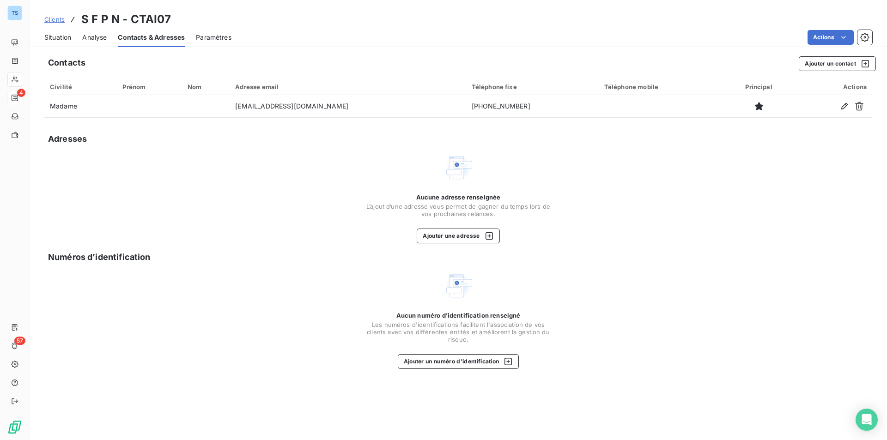
click at [66, 35] on span "Situation" at bounding box center [57, 37] width 27 height 9
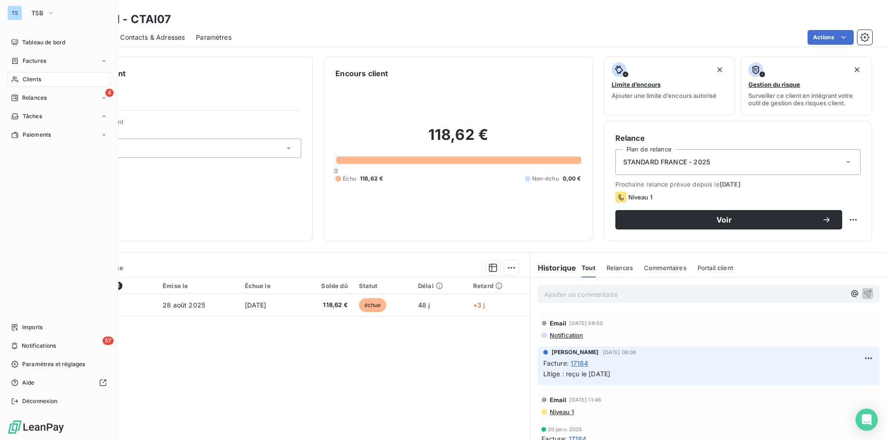
drag, startPoint x: 39, startPoint y: 97, endPoint x: 110, endPoint y: 108, distance: 71.9
click at [39, 97] on span "Relances" at bounding box center [34, 98] width 24 height 8
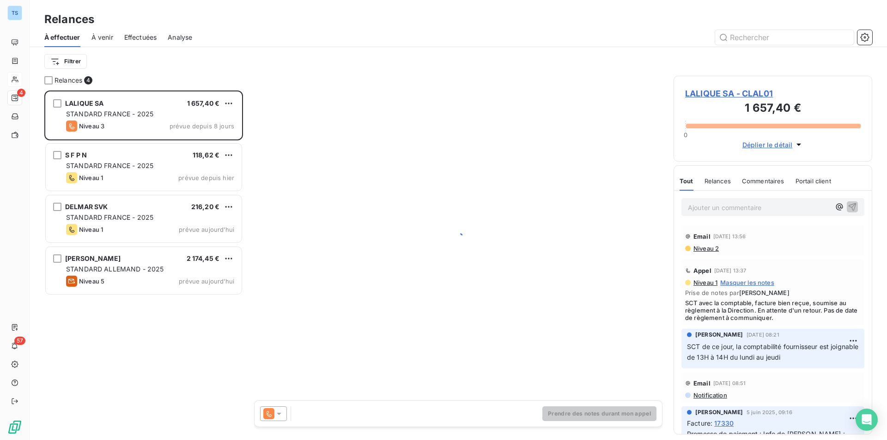
scroll to position [343, 192]
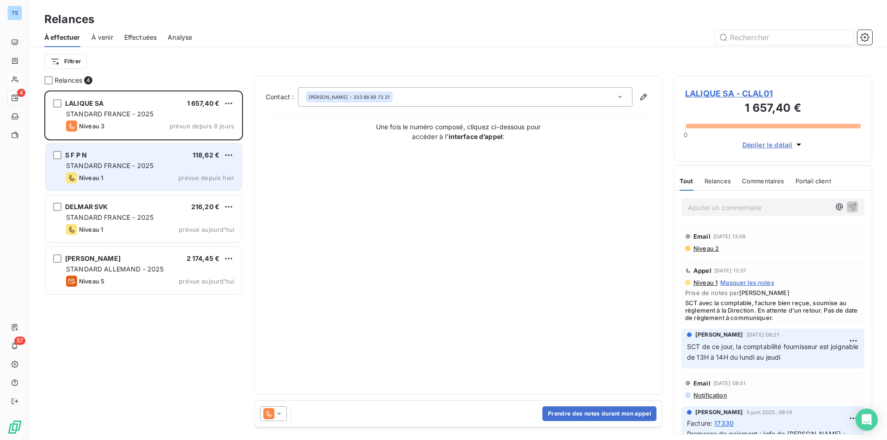
click at [122, 165] on span "STANDARD FRANCE - 2025" at bounding box center [109, 166] width 87 height 8
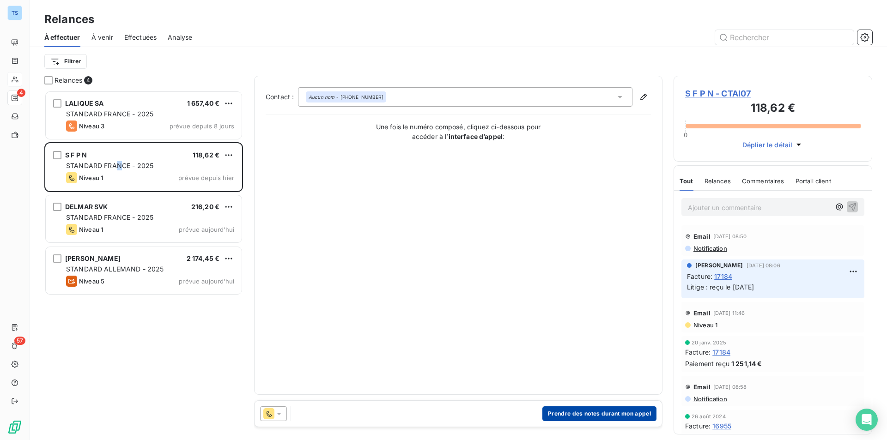
click at [604, 413] on button "Prendre des notes durant mon appel" at bounding box center [599, 414] width 114 height 15
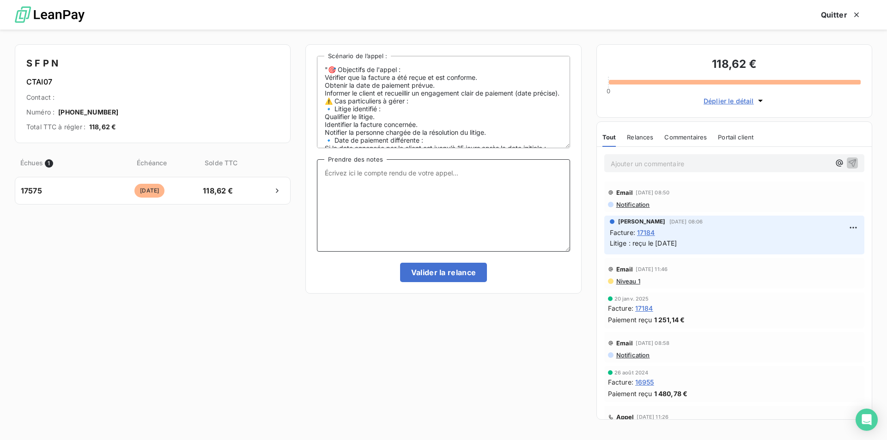
click at [346, 177] on textarea "Prendre des notes" at bounding box center [443, 205] width 253 height 92
type textarea "Le règlement ne va pas tarder. Sujet fraude au RIB évoqué. Ont le bon RIB d'enr…"
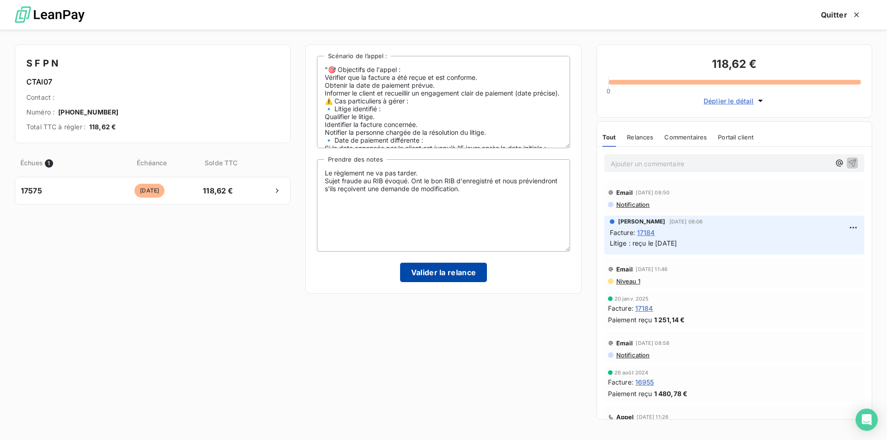
click at [415, 269] on button "Valider la relance" at bounding box center [443, 272] width 87 height 19
